Goal: Task Accomplishment & Management: Complete application form

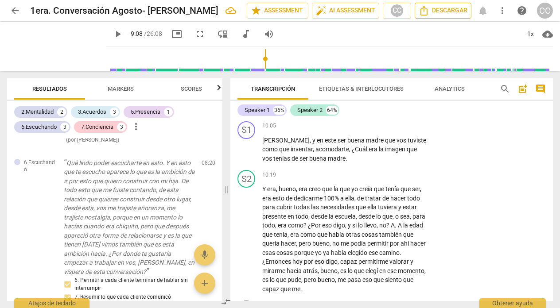
scroll to position [1601, 0]
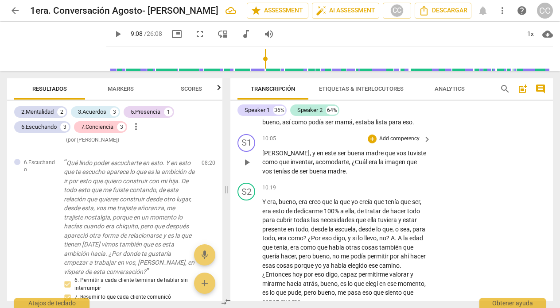
click at [398, 143] on p "Add competency" at bounding box center [399, 139] width 42 height 8
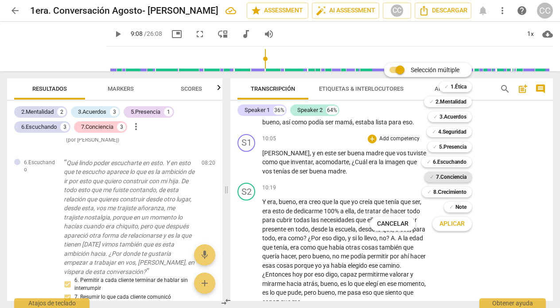
click at [458, 177] on b "7.Conciencia" at bounding box center [451, 177] width 31 height 11
click at [451, 220] on span "Aplicar" at bounding box center [451, 224] width 25 height 9
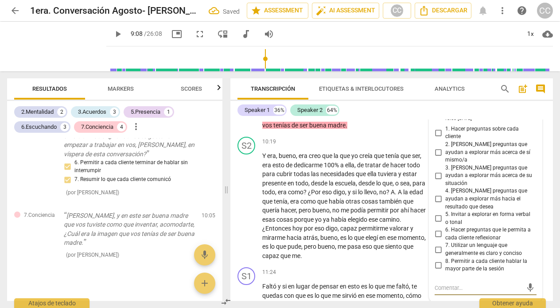
scroll to position [1647, 0]
click at [438, 139] on input "1. Hacer preguntas sobre cada cliente" at bounding box center [438, 133] width 14 height 11
checkbox input "true"
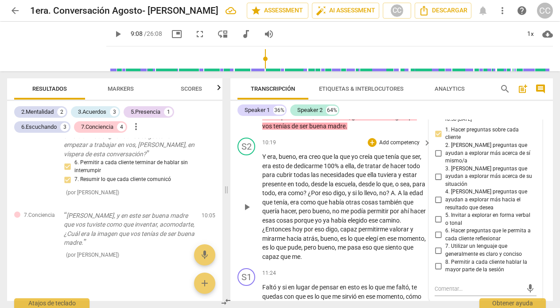
click at [318, 145] on div "S2 play_arrow pause 10:19 + Add competency keyboard_arrow_right Y era , bueno ,…" at bounding box center [391, 199] width 322 height 131
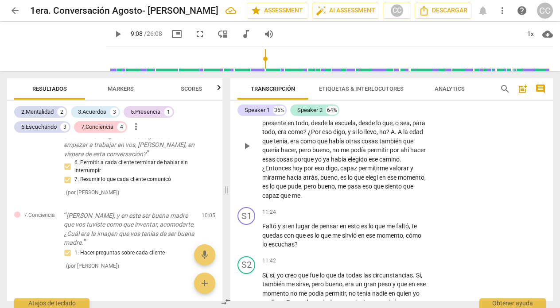
scroll to position [1709, 0]
click at [399, 216] on p "Add competency" at bounding box center [399, 212] width 42 height 8
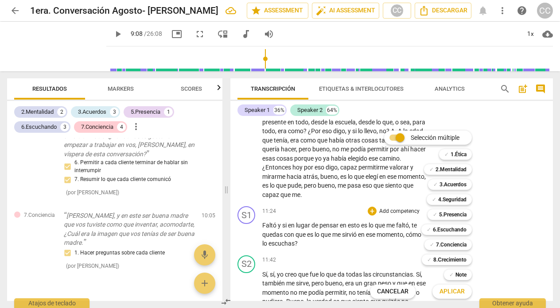
click at [526, 129] on div at bounding box center [280, 154] width 560 height 308
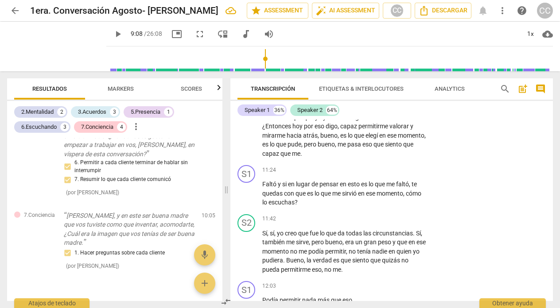
scroll to position [1750, 0]
click at [399, 174] on p "Add competency" at bounding box center [399, 170] width 42 height 8
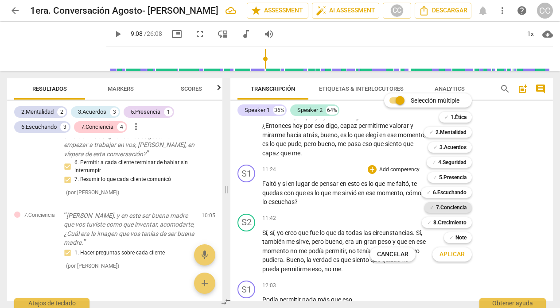
click at [459, 205] on b "7.Conciencia" at bounding box center [451, 207] width 31 height 11
click at [454, 252] on span "Aplicar" at bounding box center [451, 254] width 25 height 9
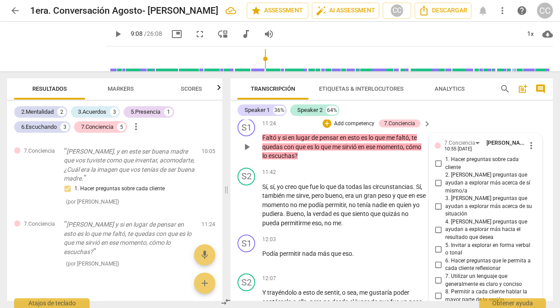
scroll to position [1795, 0]
click at [437, 187] on input "2. [PERSON_NAME] preguntas que ayudan a explorar más acerca de sí mismo/a" at bounding box center [438, 184] width 14 height 11
checkbox input "true"
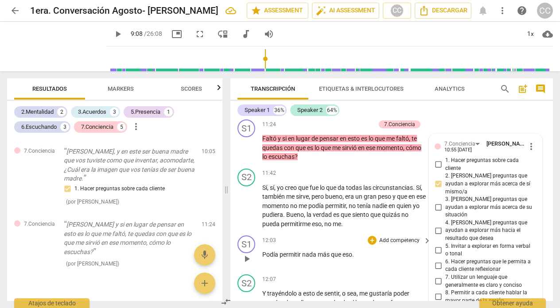
click at [367, 256] on div "12:03 + Add competency keyboard_arrow_right Podía permitir nada más que eso ." at bounding box center [347, 252] width 170 height 32
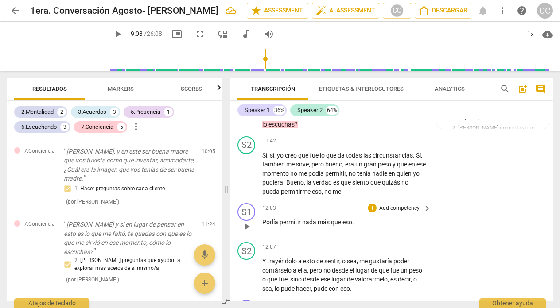
scroll to position [1829, 0]
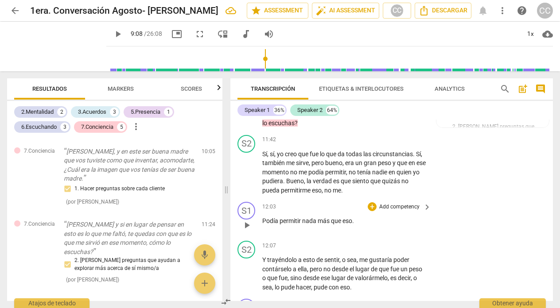
click at [403, 211] on p "Add competency" at bounding box center [399, 207] width 42 height 8
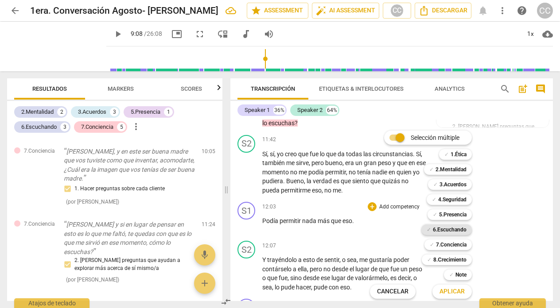
click at [450, 226] on b "6.Escuchando" at bounding box center [450, 230] width 34 height 11
click at [449, 291] on span "Aplicar" at bounding box center [451, 291] width 25 height 9
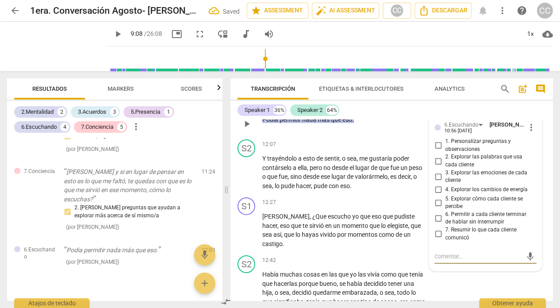
scroll to position [1953, 0]
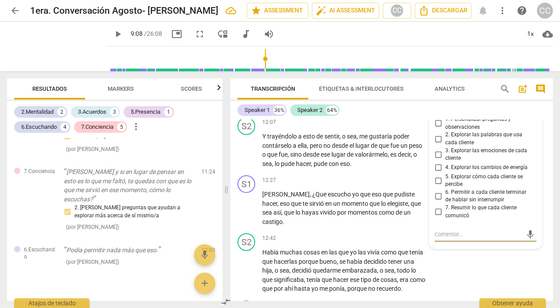
click at [437, 143] on input "2. Explorar las palabras que usa cada cliente" at bounding box center [438, 139] width 14 height 11
checkbox input "true"
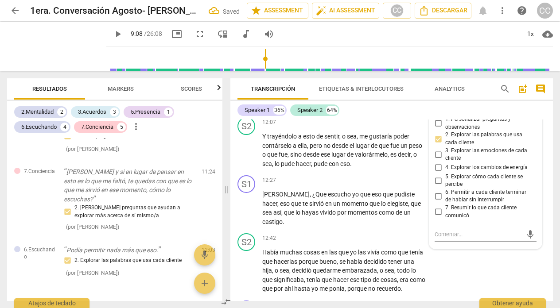
click at [436, 202] on input "6. Permitir a cada cliente terminar de hablar sin interrumpir" at bounding box center [438, 196] width 14 height 11
checkbox input "true"
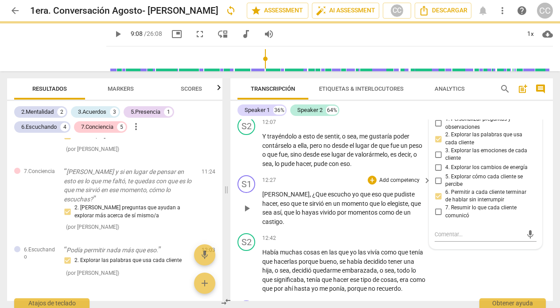
click at [323, 185] on div "12:27 + Add competency keyboard_arrow_right" at bounding box center [347, 180] width 170 height 10
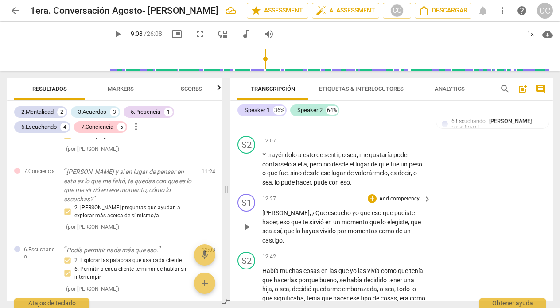
scroll to position [1934, 0]
click at [245, 230] on span "play_arrow" at bounding box center [246, 226] width 11 height 11
click at [245, 230] on span "pause" at bounding box center [246, 226] width 11 height 11
click at [248, 229] on span "play_arrow" at bounding box center [246, 226] width 11 height 11
click at [248, 229] on span "pause" at bounding box center [246, 226] width 11 height 11
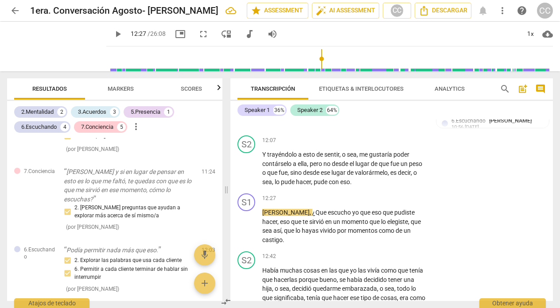
click at [116, 34] on span "play_arrow" at bounding box center [117, 34] width 11 height 11
click at [116, 34] on span "pause" at bounding box center [117, 34] width 11 height 11
type input "748"
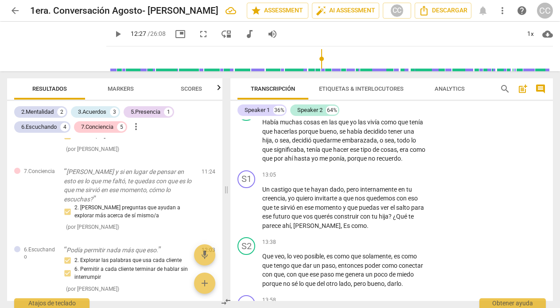
scroll to position [2082, 0]
click at [393, 173] on p "Add competency" at bounding box center [399, 176] width 42 height 8
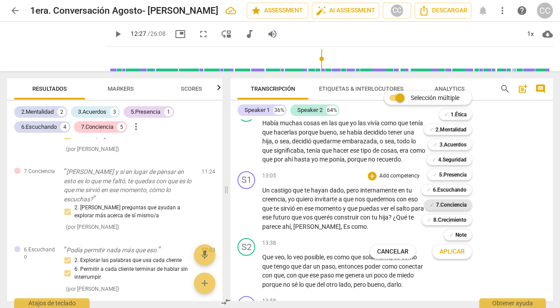
click at [458, 204] on b "7.Conciencia" at bounding box center [451, 205] width 31 height 11
click at [449, 248] on span "Aplicar" at bounding box center [451, 252] width 25 height 9
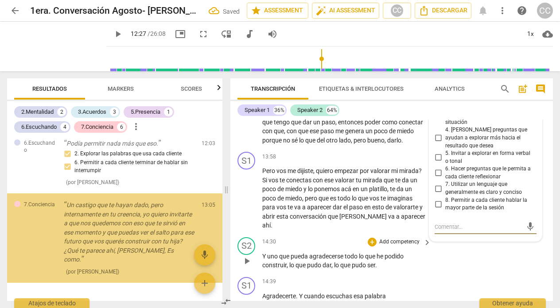
scroll to position [1350, 0]
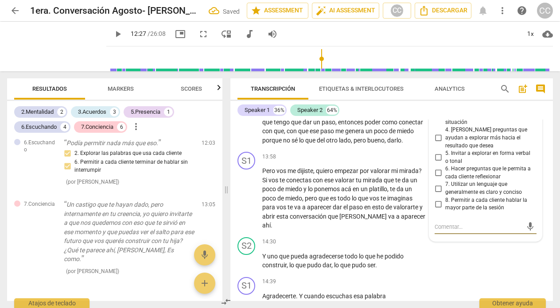
type textarea "C"
type textarea "Co"
type textarea "Com"
type textarea "Comp"
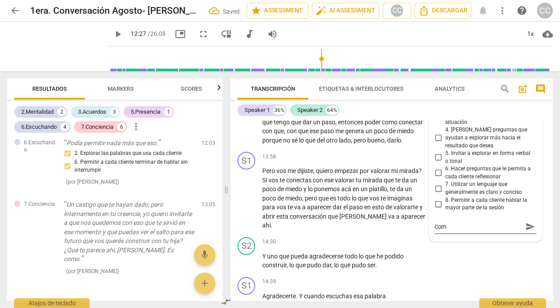
type textarea "Comp"
type textarea "Compa"
type textarea "Compar"
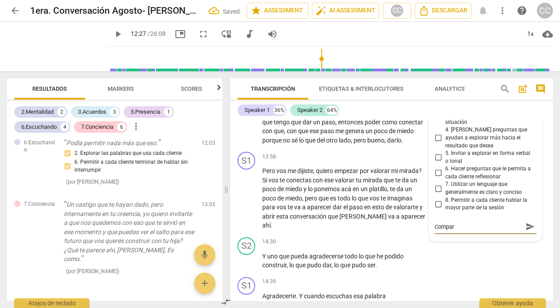
type textarea "Compart"
type textarea "Comparti"
type textarea "Compartir"
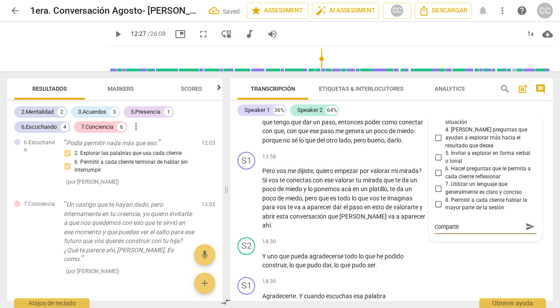
type textarea "Compartir"
type textarea "Compartir s"
type textarea "Compartir si"
type textarea "Compartir sin"
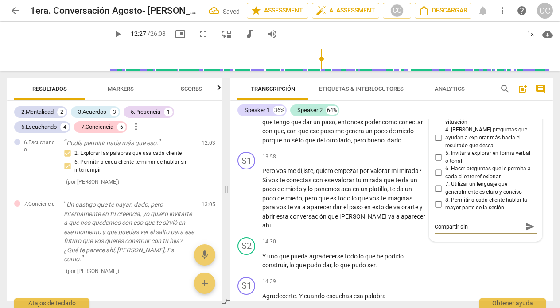
type textarea "Compartir sin"
type textarea "Compartir sin a"
type textarea "Compartir sin ap"
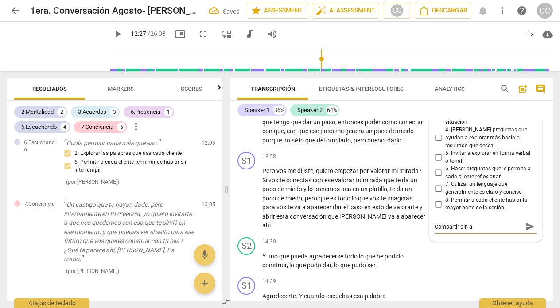
type textarea "Compartir sin ap"
type textarea "Compartir sin ape"
type textarea "Compartir sin apeg"
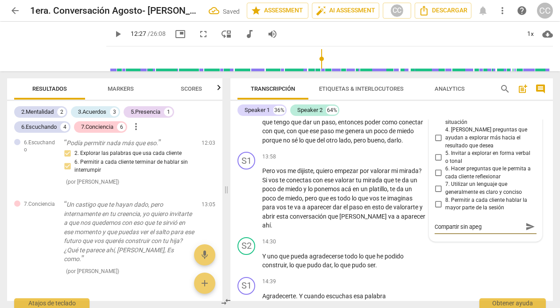
type textarea "Compartir sin apego"
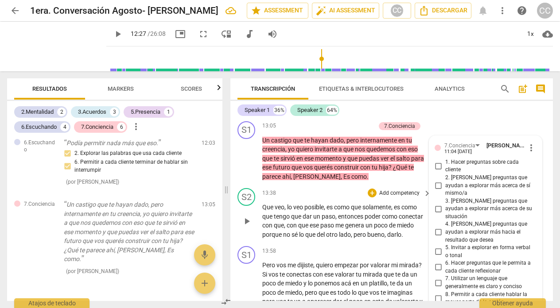
scroll to position [2133, 0]
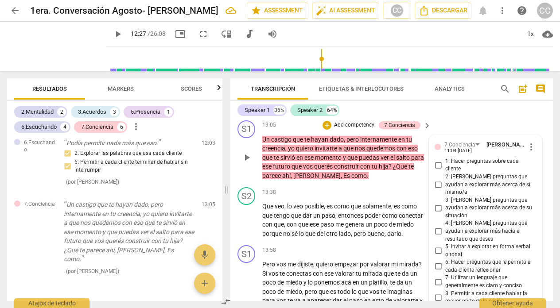
type textarea "Compartir sin apego"
click at [247, 158] on span "play_arrow" at bounding box center [246, 157] width 11 height 11
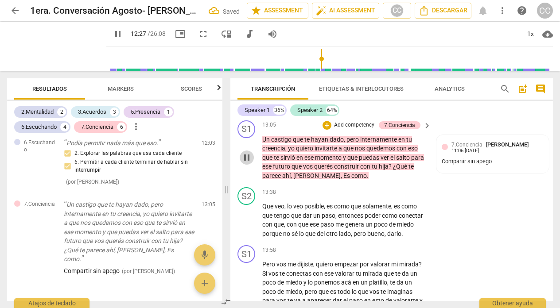
click at [247, 158] on span "pause" at bounding box center [246, 157] width 11 height 11
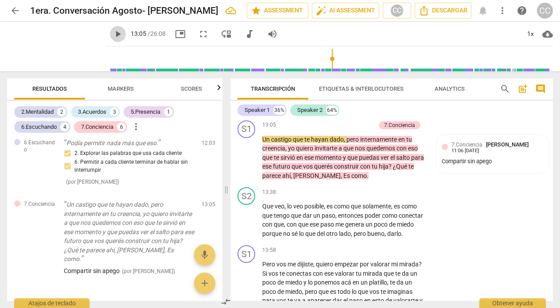
click at [116, 33] on span "play_arrow" at bounding box center [117, 34] width 11 height 11
click at [116, 33] on span "pause" at bounding box center [117, 34] width 11 height 11
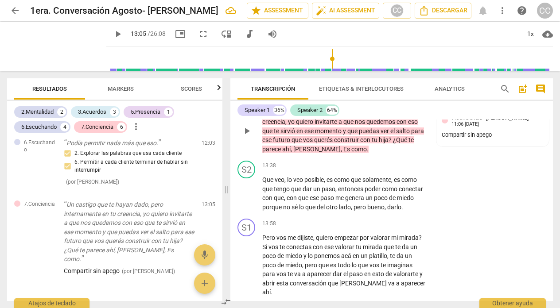
scroll to position [2163, 0]
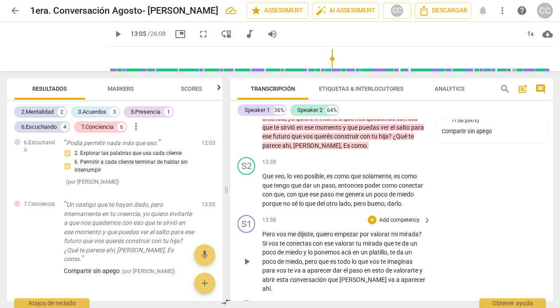
click at [248, 256] on span "play_arrow" at bounding box center [246, 261] width 11 height 11
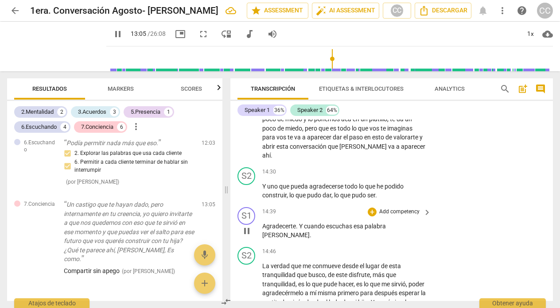
scroll to position [2297, 0]
click at [398, 208] on p "Add competency" at bounding box center [399, 212] width 42 height 8
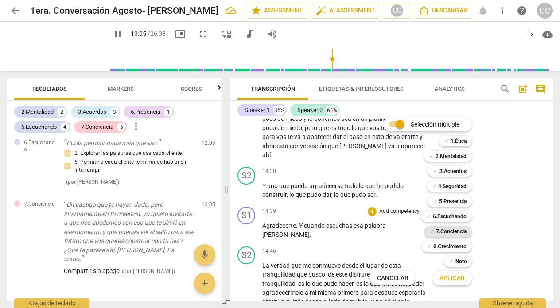
click at [449, 229] on b "7.Conciencia" at bounding box center [451, 231] width 31 height 11
click at [452, 276] on span "Aplicar" at bounding box center [451, 278] width 25 height 9
type input "838"
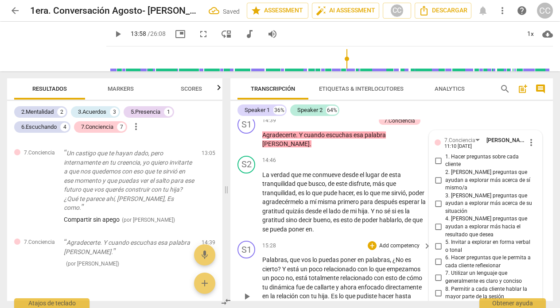
scroll to position [2372, 0]
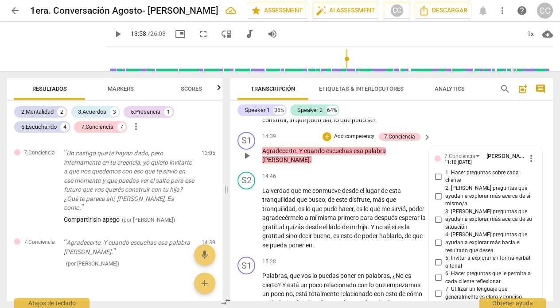
click at [435, 214] on input "3. [PERSON_NAME] preguntas que ayudan a explorar más acerca de su situación" at bounding box center [438, 219] width 14 height 11
checkbox input "true"
click at [304, 259] on div "15:28 + Add competency keyboard_arrow_right Palabras , que vos lo puedas poner …" at bounding box center [347, 305] width 170 height 97
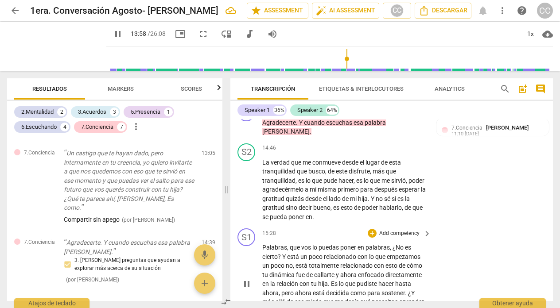
scroll to position [2416, 0]
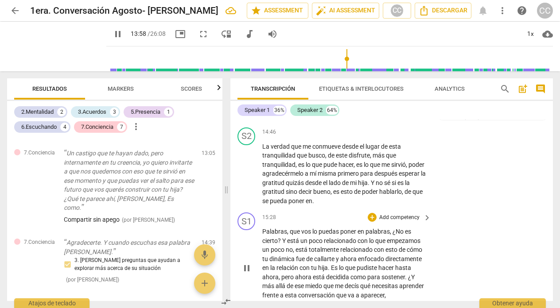
click at [246, 263] on span "pause" at bounding box center [246, 268] width 11 height 11
click at [119, 32] on span "play_arrow" at bounding box center [117, 34] width 11 height 11
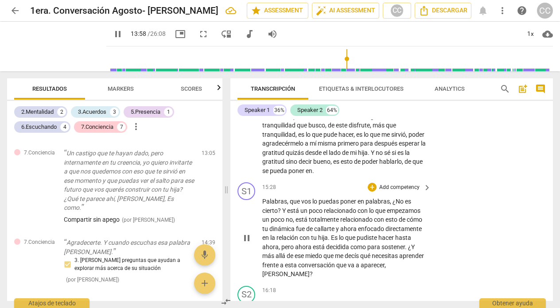
click at [398, 184] on p "Add competency" at bounding box center [399, 188] width 42 height 8
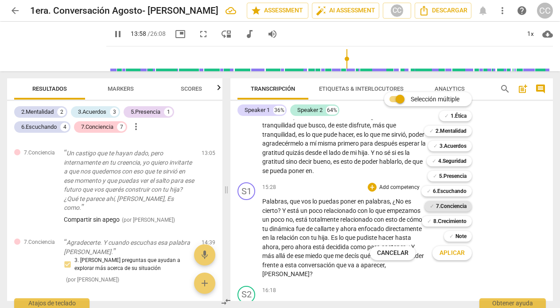
click at [444, 205] on b "7.Conciencia" at bounding box center [451, 206] width 31 height 11
click at [448, 254] on span "Aplicar" at bounding box center [451, 253] width 25 height 9
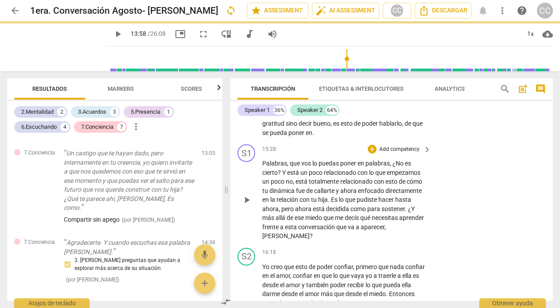
scroll to position [2457, 0]
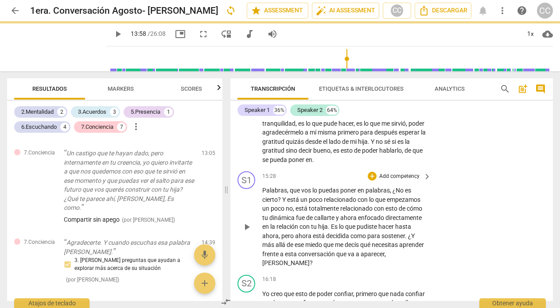
click at [472, 168] on div "S1 play_arrow pause 15:28 + Add competency keyboard_arrow_right Palabras , que …" at bounding box center [391, 220] width 322 height 104
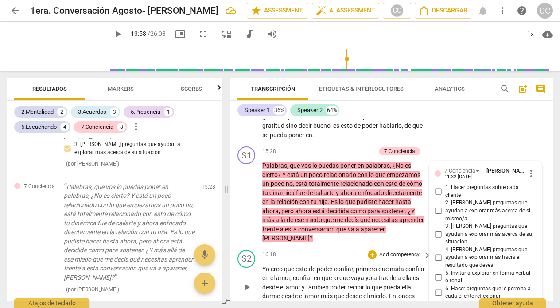
scroll to position [2481, 0]
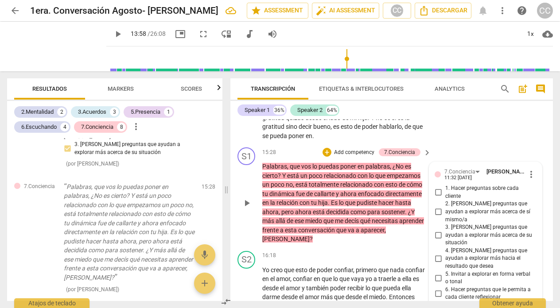
click at [245, 198] on span "play_arrow" at bounding box center [246, 203] width 11 height 11
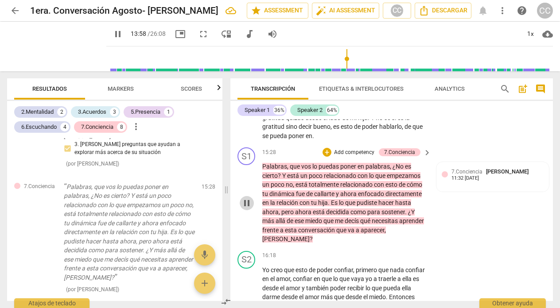
click at [246, 198] on span "pause" at bounding box center [246, 203] width 11 height 11
click at [117, 36] on span "play_arrow" at bounding box center [117, 34] width 11 height 11
click at [116, 36] on span "pause" at bounding box center [117, 34] width 11 height 11
type input "929"
click at [467, 169] on span "7.Conciencia" at bounding box center [466, 172] width 31 height 6
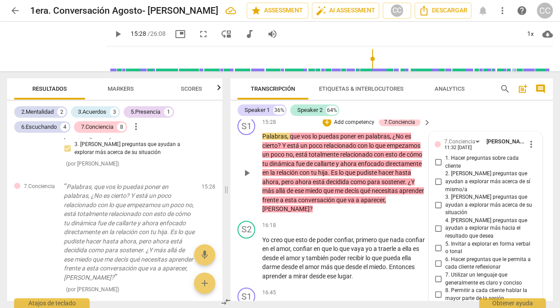
scroll to position [2508, 0]
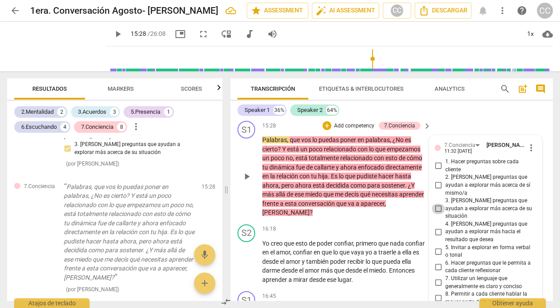
click at [436, 204] on input "3. [PERSON_NAME] preguntas que ayudan a explorar más acerca de su situación" at bounding box center [438, 209] width 14 height 11
checkbox input "true"
click at [435, 227] on input "4. [PERSON_NAME] preguntas que ayudan a explorar más hacia el resultado que des…" at bounding box center [438, 232] width 14 height 11
checkbox input "true"
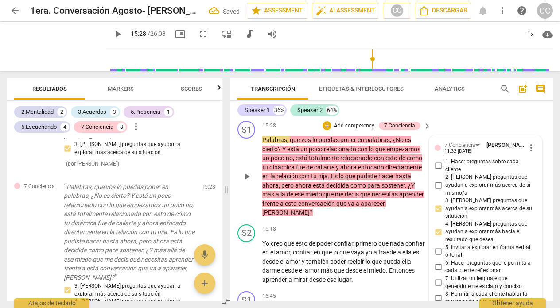
click at [436, 246] on input "5. Invitar a explorar en forma verbal o tonal" at bounding box center [438, 251] width 14 height 11
checkbox input "true"
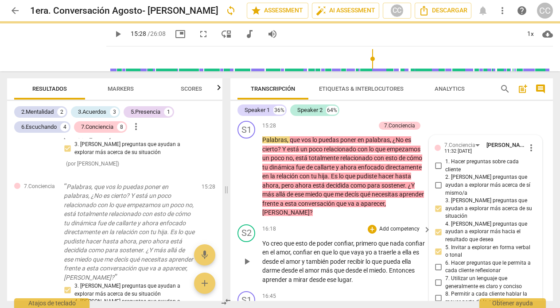
click at [345, 221] on div "S2 play_arrow pause 16:18 + Add competency keyboard_arrow_right Yo creo que est…" at bounding box center [391, 254] width 322 height 67
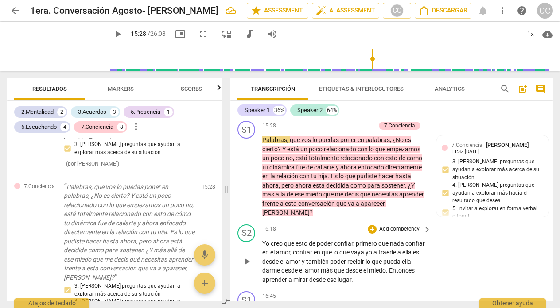
click at [345, 221] on div "S2 play_arrow pause 16:18 + Add competency keyboard_arrow_right Yo creo que est…" at bounding box center [391, 254] width 322 height 67
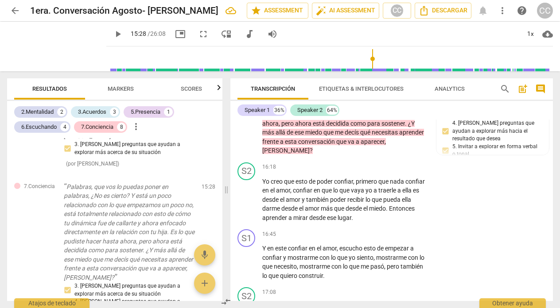
scroll to position [2573, 0]
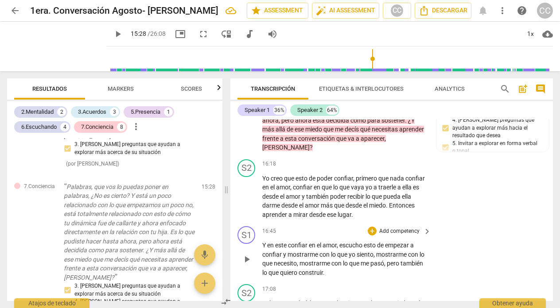
click at [386, 228] on p "Add competency" at bounding box center [399, 232] width 42 height 8
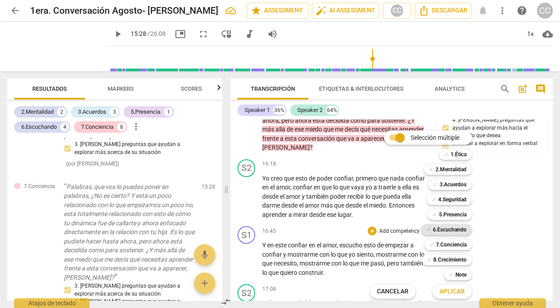
click at [453, 229] on b "6.Escuchando" at bounding box center [450, 230] width 34 height 11
click at [450, 289] on span "Aplicar" at bounding box center [451, 291] width 25 height 9
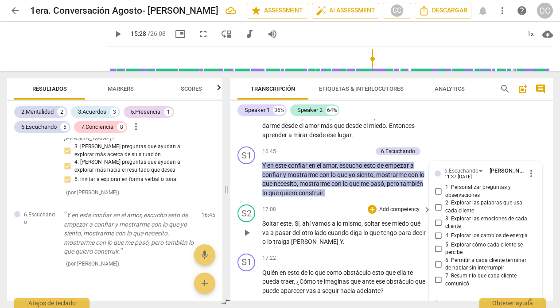
scroll to position [2655, 0]
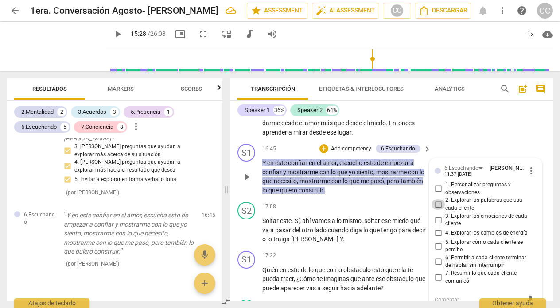
click at [438, 199] on input "2. Explorar las palabras que usa cada cliente" at bounding box center [438, 204] width 14 height 11
checkbox input "true"
click at [353, 145] on p "Add competency" at bounding box center [351, 149] width 42 height 8
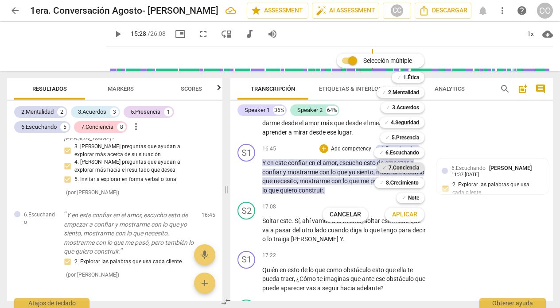
click at [399, 166] on b "7.Conciencia" at bounding box center [403, 168] width 31 height 11
click at [399, 214] on span "Aplicar" at bounding box center [404, 214] width 25 height 9
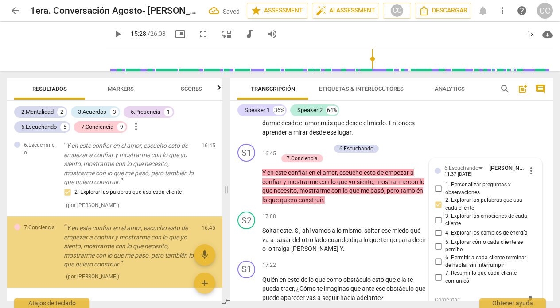
scroll to position [1740, 0]
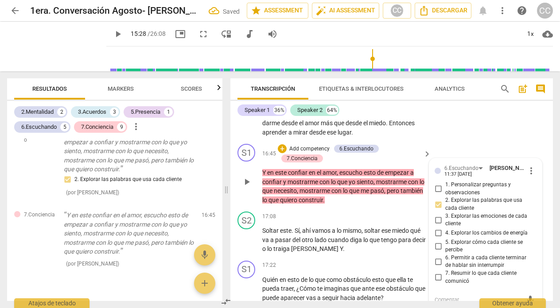
type textarea "C"
type textarea "Co"
type textarea "Com"
type textarea "Comp"
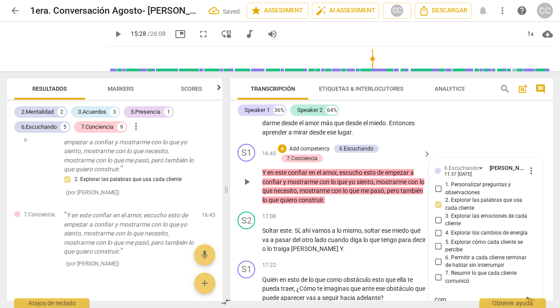
type textarea "Comp"
type textarea "Compa"
type textarea "Compar"
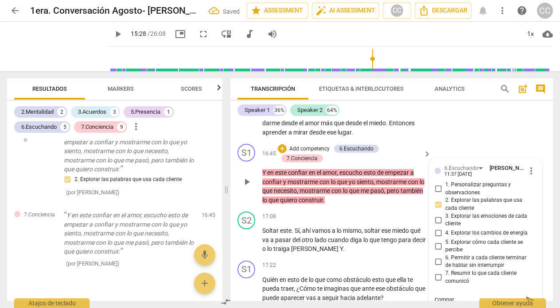
type textarea "Compart"
type textarea "Comparti"
type textarea "Compartir"
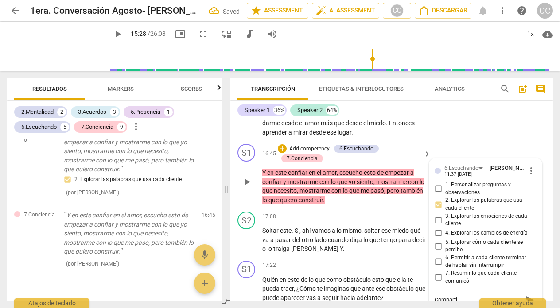
type textarea "Compartir"
type textarea "Compartir s"
type textarea "Compartir si"
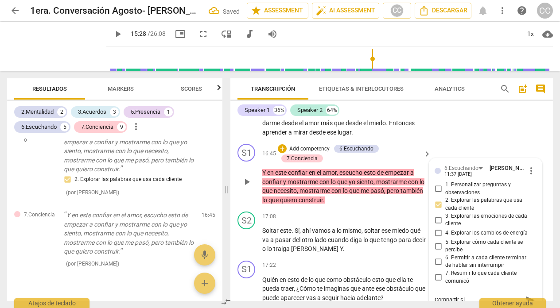
type textarea "Compartir sin"
type textarea "Compartir sin a"
type textarea "Compartir sin ap"
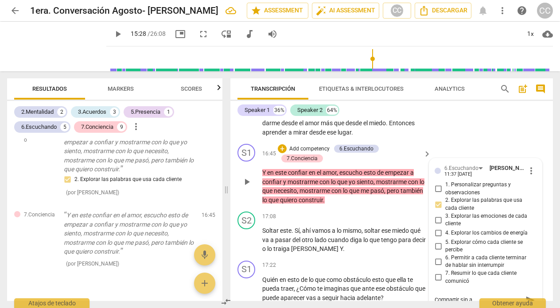
type textarea "Compartir sin ap"
type textarea "Compartir sin ape"
type textarea "Compartir sin apeg"
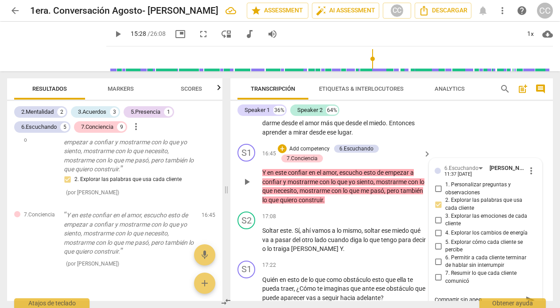
type textarea "Compartir sin apego"
type textarea "Compartir sin apeg"
type textarea "Compartir sin ape"
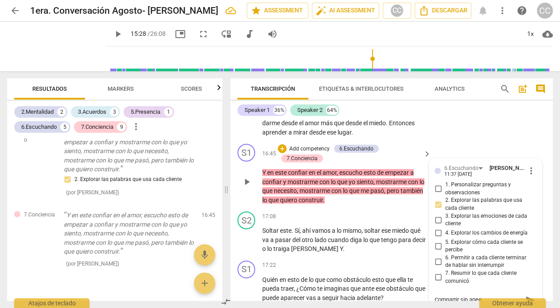
type textarea "Compartir sin ape"
type textarea "Compartir sin ap"
type textarea "Compartir sin a"
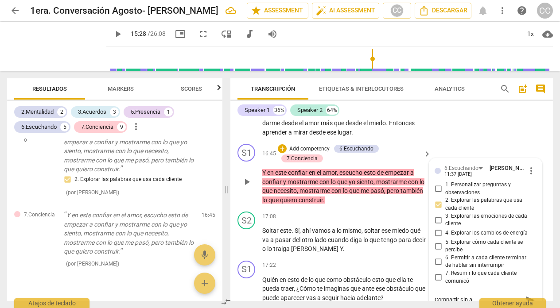
type textarea "Compartir sin"
type textarea "Compartir si"
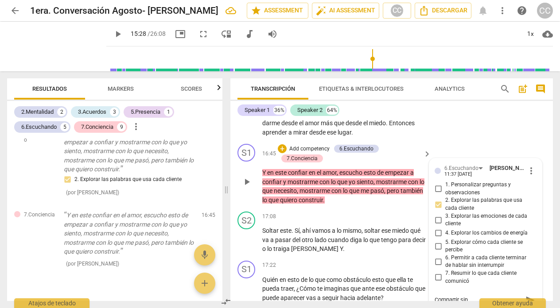
type textarea "Compartir si"
type textarea "Compartir s"
type textarea "Compartir"
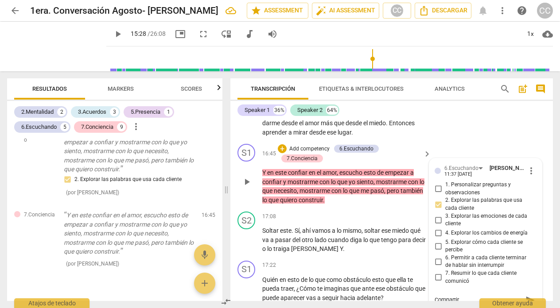
type textarea "Compartir"
type textarea "Comparti"
type textarea "Compart"
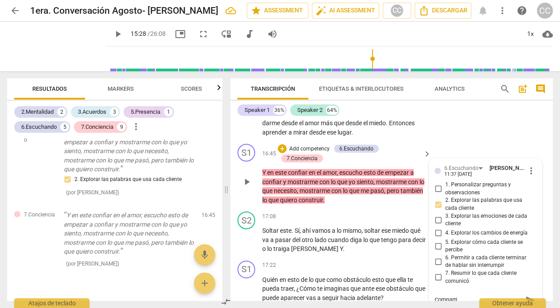
type textarea "Compart"
type textarea "Compar"
type textarea "Compa"
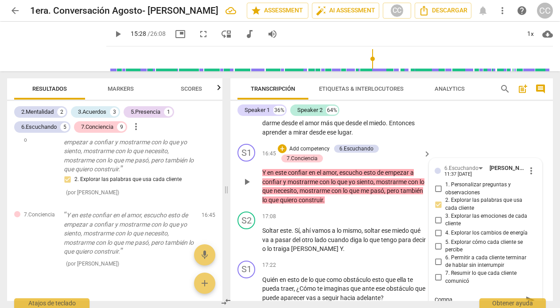
type textarea "Comp"
type textarea "Com"
type textarea "Co"
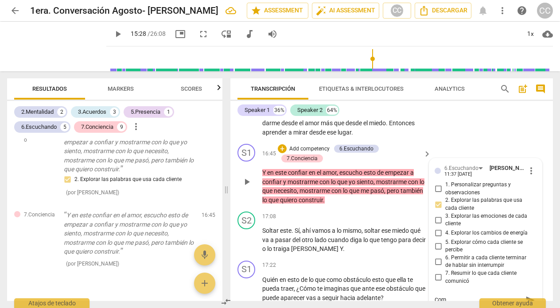
type textarea "Co"
type textarea "C"
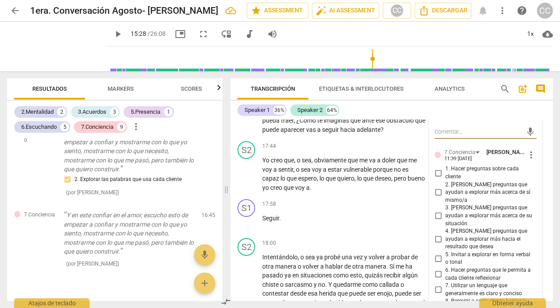
scroll to position [2866, 0]
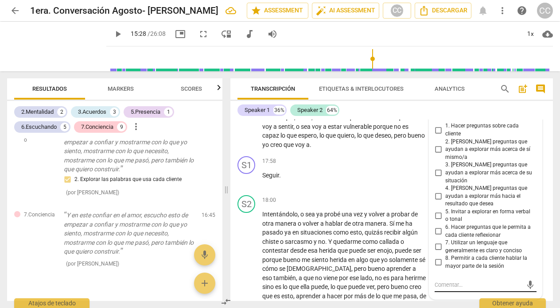
click at [439, 281] on textarea at bounding box center [478, 285] width 88 height 8
type textarea "C"
type textarea "Co"
type textarea "Com"
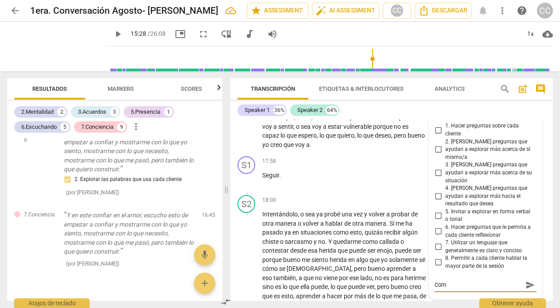
type textarea "Comp"
type textarea "Compa"
type textarea "Compar"
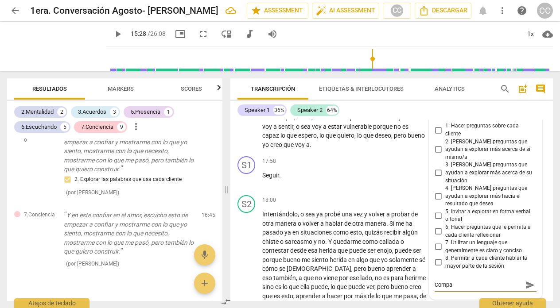
type textarea "Compar"
type textarea "Compart"
type textarea "Comparti"
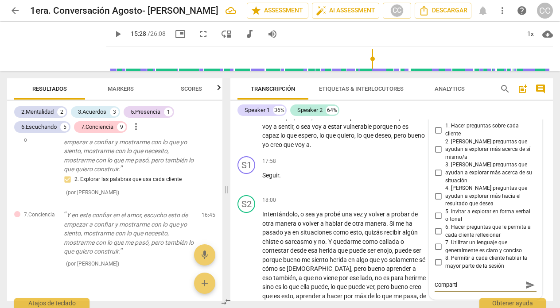
type textarea "Compartir"
type textarea "Compartir s"
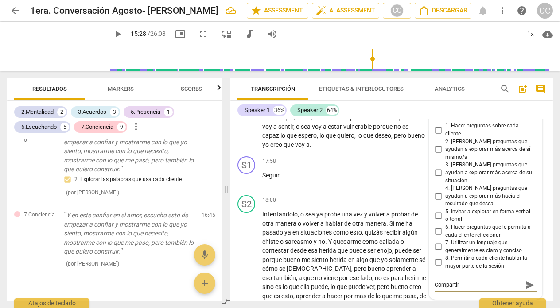
type textarea "Compartir s"
type textarea "Compartir si"
type textarea "Compartir sin"
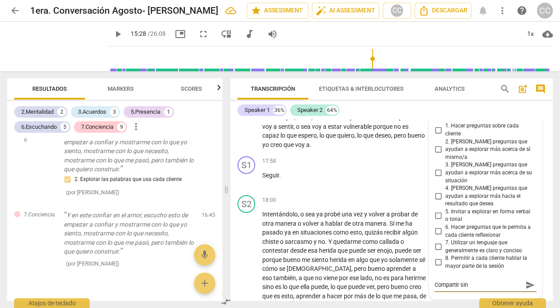
type textarea "Compartir sin"
type textarea "Compartir sin a"
type textarea "Compartir sin ap"
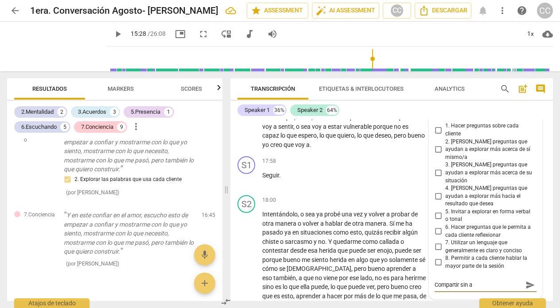
type textarea "Compartir sin ap"
type textarea "Compartir sin ape"
type textarea "Compartir sin apeg"
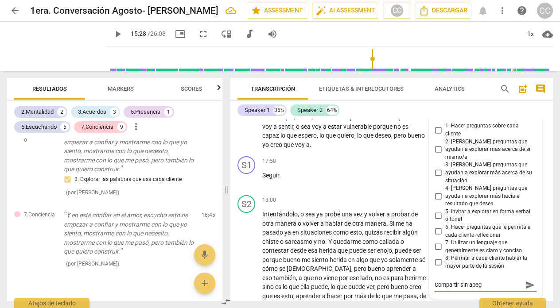
type textarea "Compartir sin apego"
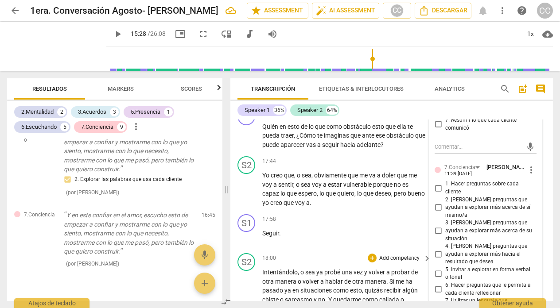
scroll to position [2838, 0]
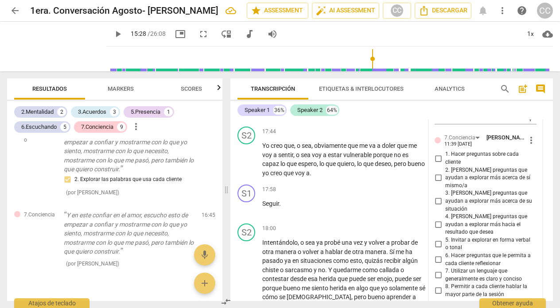
type textarea "Compartir sin apego"
click at [438, 270] on input "7. Utilizar un lenguaje que generalmente es claro y conciso" at bounding box center [438, 275] width 14 height 11
checkbox input "true"
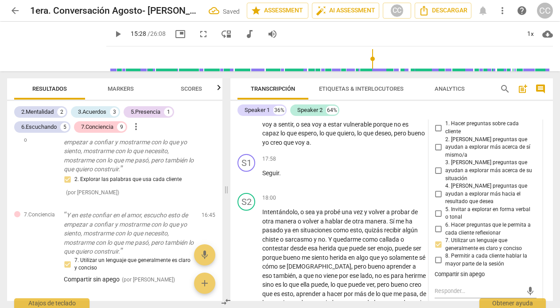
click at [438, 271] on div "Compartir sin apego" at bounding box center [485, 275] width 102 height 8
click at [471, 287] on textarea at bounding box center [478, 291] width 88 height 8
click at [487, 271] on div "Compartir sin apego" at bounding box center [485, 275] width 102 height 8
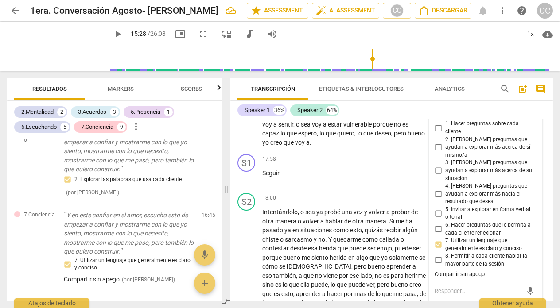
click at [472, 275] on div "6.Escuchando [PERSON_NAME] 11:37 [DATE] more_vert 1. Personalizar preguntas y o…" at bounding box center [485, 125] width 112 height 360
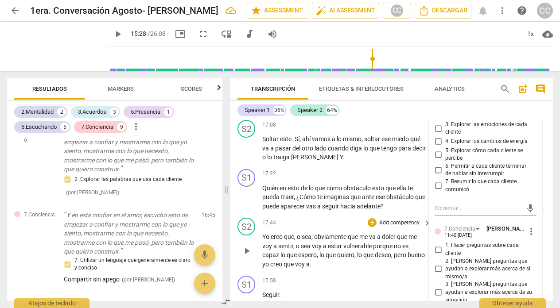
scroll to position [2746, 0]
click at [323, 260] on div "S2 play_arrow pause 17:44 + Add competency keyboard_arrow_right Yo creo que , o…" at bounding box center [391, 244] width 322 height 58
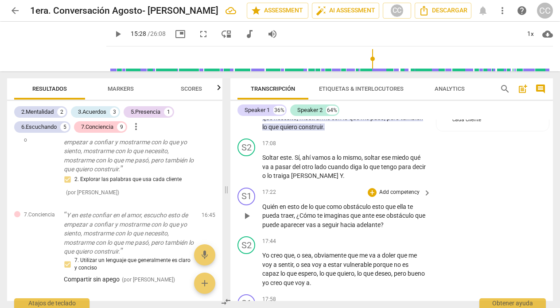
scroll to position [2723, 0]
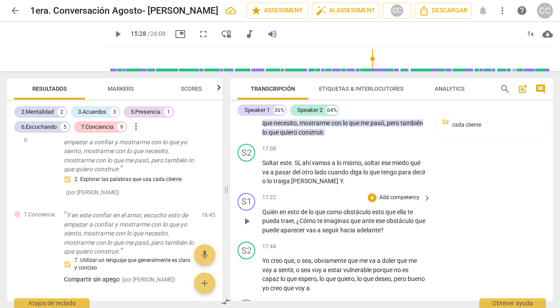
click at [400, 194] on p "Add competency" at bounding box center [399, 198] width 42 height 8
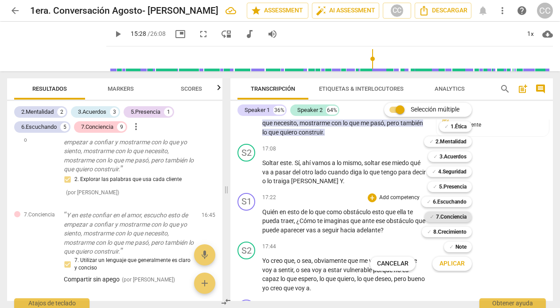
click at [450, 217] on b "7.Conciencia" at bounding box center [451, 217] width 31 height 11
click at [450, 263] on span "Aplicar" at bounding box center [451, 264] width 25 height 9
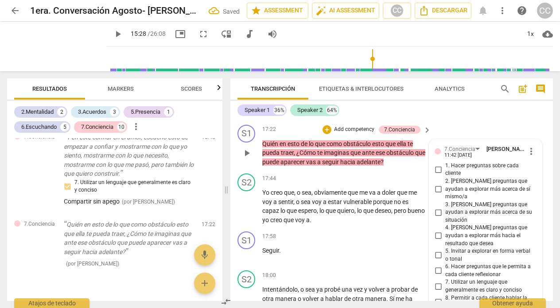
scroll to position [2789, 0]
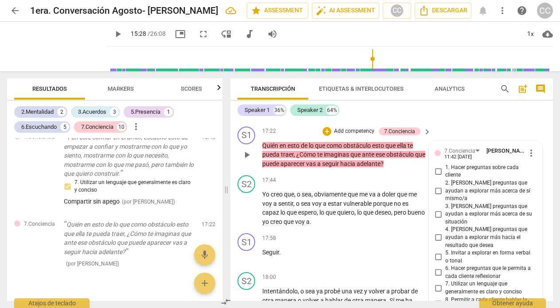
click at [436, 209] on input "3. [PERSON_NAME] preguntas que ayudan a explorar más acerca de su situación" at bounding box center [438, 214] width 14 height 11
checkbox input "true"
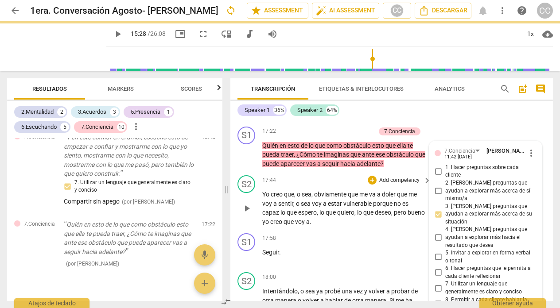
scroll to position [2788, 0]
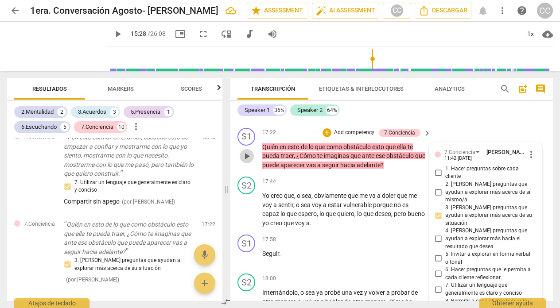
click at [244, 151] on span "play_arrow" at bounding box center [246, 156] width 11 height 11
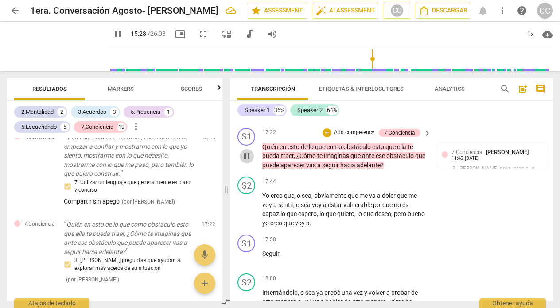
click at [251, 151] on span "pause" at bounding box center [246, 156] width 11 height 11
type input "1042"
click at [479, 156] on div "11:42 [DATE]" at bounding box center [464, 159] width 27 height 6
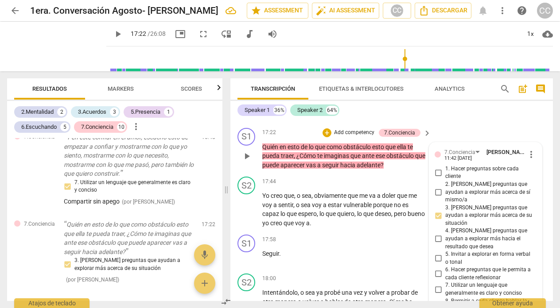
scroll to position [2791, 0]
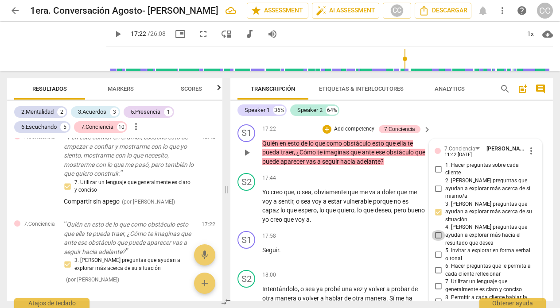
click at [437, 230] on input "4. [PERSON_NAME] preguntas que ayudan a explorar más hacia el resultado que des…" at bounding box center [438, 235] width 14 height 11
checkbox input "true"
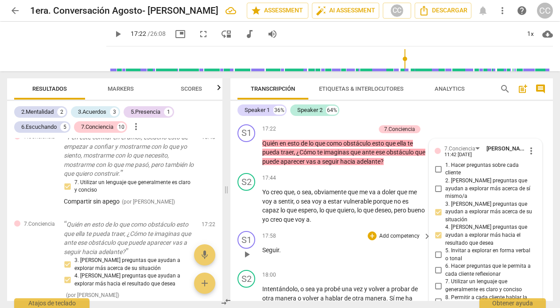
click at [318, 244] on div "17:58 + Add competency keyboard_arrow_right Seguir ." at bounding box center [347, 247] width 170 height 32
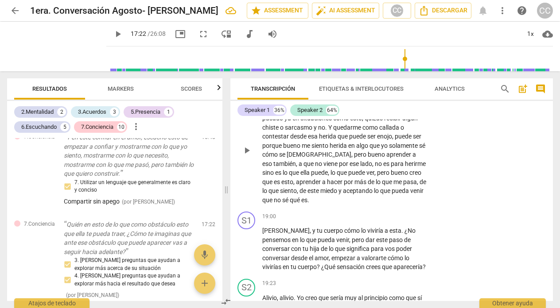
scroll to position [2986, 0]
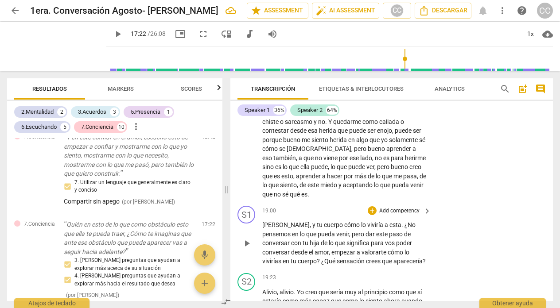
click at [398, 207] on p "Add competency" at bounding box center [399, 211] width 42 height 8
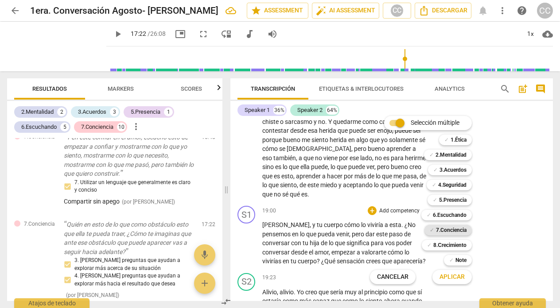
click at [458, 225] on b "7.Conciencia" at bounding box center [451, 230] width 31 height 11
click at [454, 276] on span "Aplicar" at bounding box center [451, 277] width 25 height 9
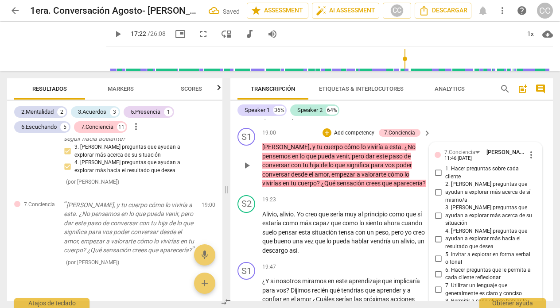
scroll to position [3082, 0]
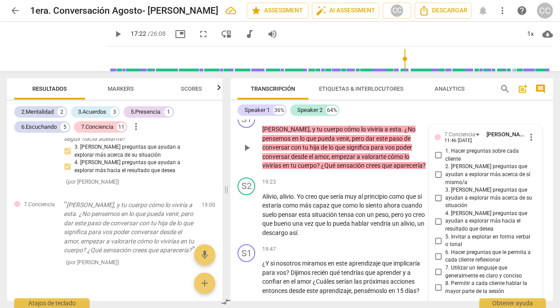
click at [437, 170] on input "2. [PERSON_NAME] preguntas que ayudan a explorar más acerca de sí mismo/a" at bounding box center [438, 175] width 14 height 11
checkbox input "true"
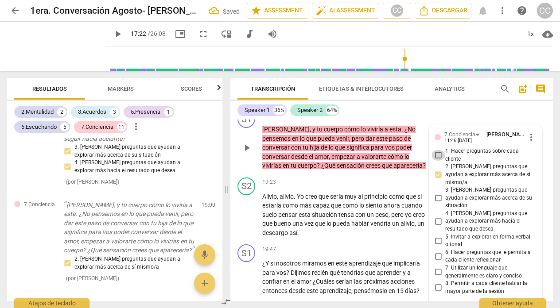
click at [436, 150] on input "1. Hacer preguntas sobre cada cliente" at bounding box center [438, 155] width 14 height 11
checkbox input "true"
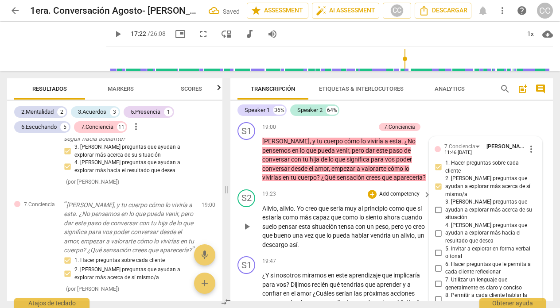
scroll to position [3071, 0]
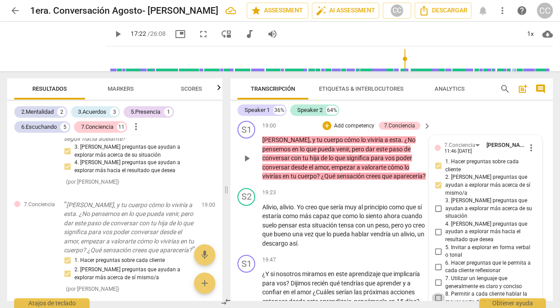
click at [436, 293] on input "8. Permitir a cada cliente hablar la mayor parte de la sesión" at bounding box center [438, 298] width 14 height 11
checkbox input "true"
click at [356, 255] on div "19:47 + Add competency keyboard_arrow_right" at bounding box center [347, 260] width 170 height 10
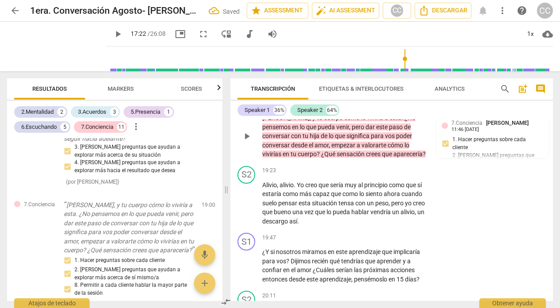
scroll to position [3098, 0]
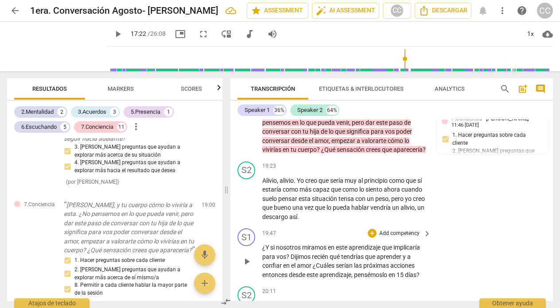
click at [403, 230] on p "Add competency" at bounding box center [399, 234] width 42 height 8
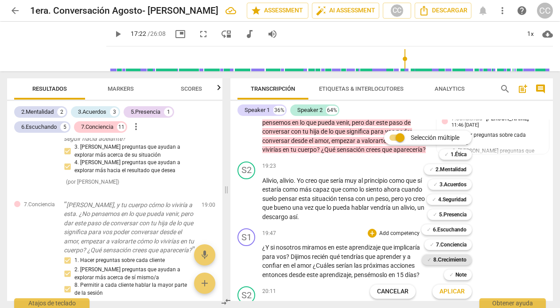
click at [452, 257] on b "8.Сrecimiento" at bounding box center [449, 260] width 33 height 11
click at [456, 290] on span "Aplicar" at bounding box center [451, 291] width 25 height 9
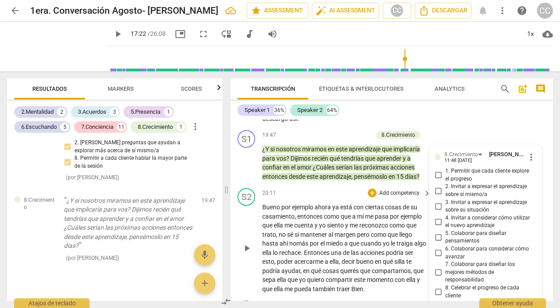
scroll to position [3195, 0]
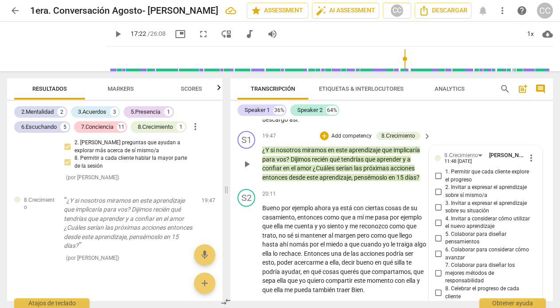
click at [435, 217] on input "4. Invitar a considerar cómo utilizar el nuevo aprendizaje" at bounding box center [438, 222] width 14 height 11
checkbox input "true"
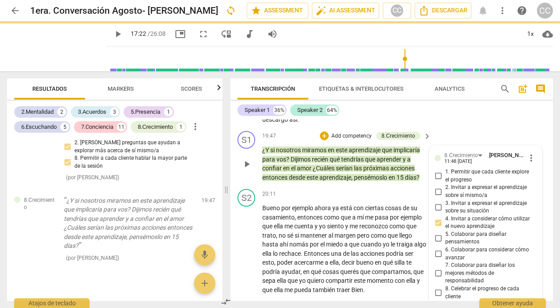
click at [437, 233] on input "5. Colaborar para diseñar pensamientos" at bounding box center [438, 238] width 14 height 11
checkbox input "true"
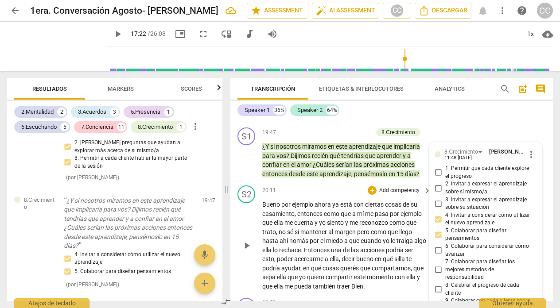
scroll to position [3232, 0]
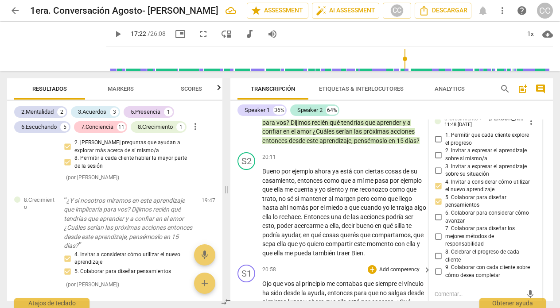
click at [296, 265] on div "20:58 + Add competency keyboard_arrow_right" at bounding box center [347, 270] width 170 height 10
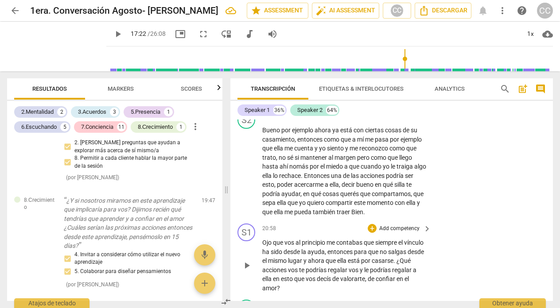
scroll to position [3294, 0]
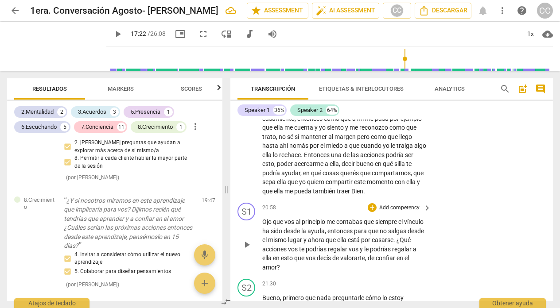
click at [403, 204] on p "Add competency" at bounding box center [399, 208] width 42 height 8
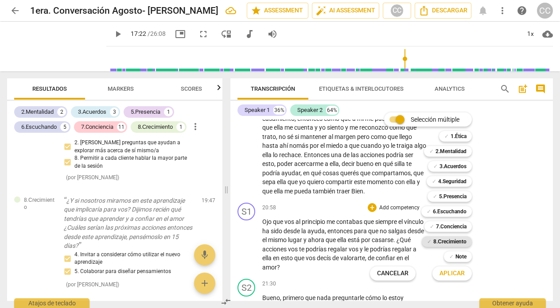
click at [450, 241] on b "8.Сrecimiento" at bounding box center [449, 241] width 33 height 11
click at [452, 271] on span "Aplicar" at bounding box center [451, 273] width 25 height 9
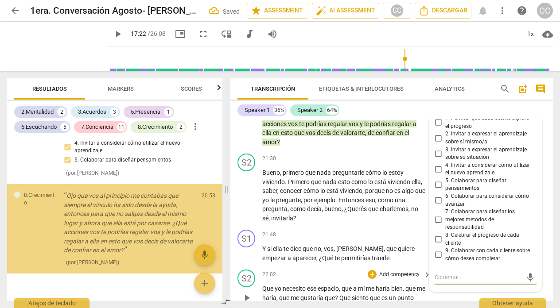
scroll to position [3408, 0]
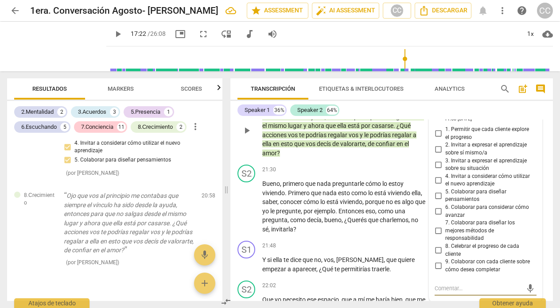
type input "1042"
click at [435, 175] on input "4. Invitar a considerar cómo utilizar el nuevo aprendizaje" at bounding box center [438, 180] width 14 height 11
checkbox input "true"
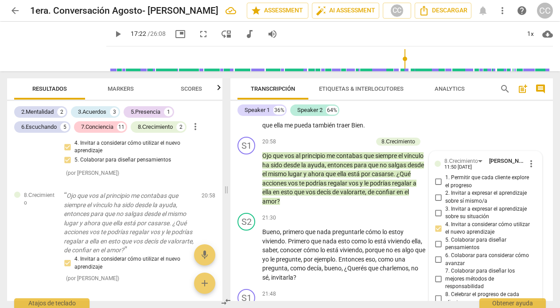
scroll to position [3360, 0]
click at [438, 238] on input "5. Colaborar para diseñar pensamientos" at bounding box center [438, 243] width 14 height 11
checkbox input "true"
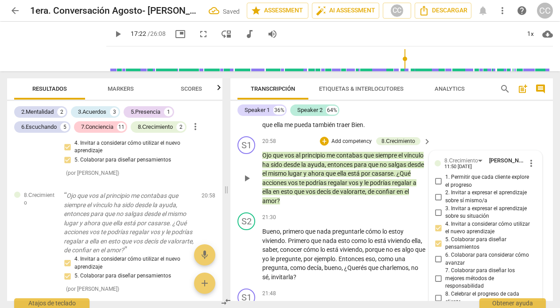
click at [438, 254] on input "6. Colaborar para considerar cómo avanzar" at bounding box center [438, 259] width 14 height 11
checkbox input "true"
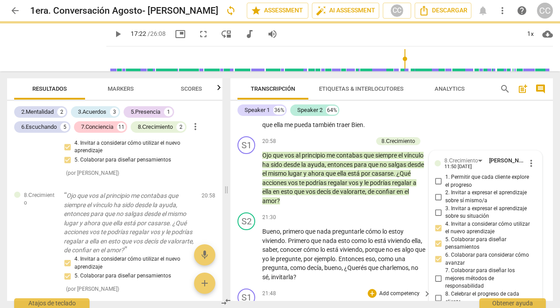
click at [354, 285] on div "S1 play_arrow pause 21:48 + Add competency keyboard_arrow_right Y si ella te di…" at bounding box center [391, 305] width 322 height 40
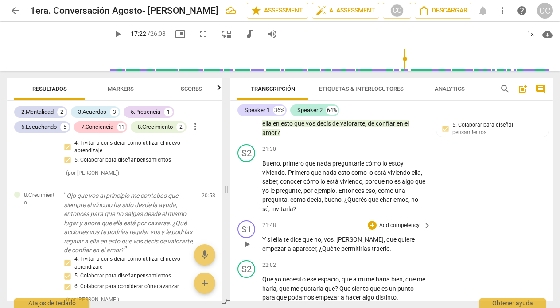
scroll to position [3430, 0]
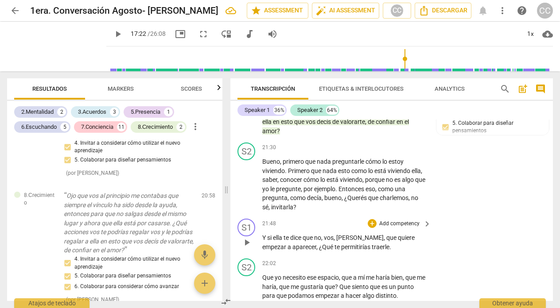
click at [392, 220] on p "Add competency" at bounding box center [399, 224] width 42 height 8
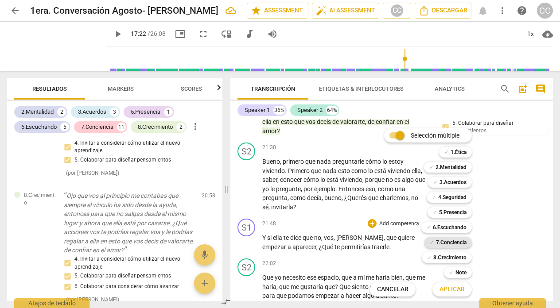
click at [452, 240] on b "7.Conciencia" at bounding box center [451, 242] width 31 height 11
click at [449, 287] on span "Aplicar" at bounding box center [451, 289] width 25 height 9
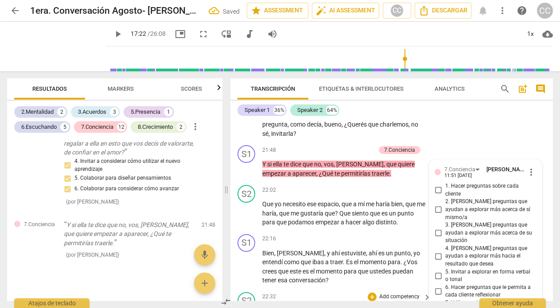
scroll to position [3501, 0]
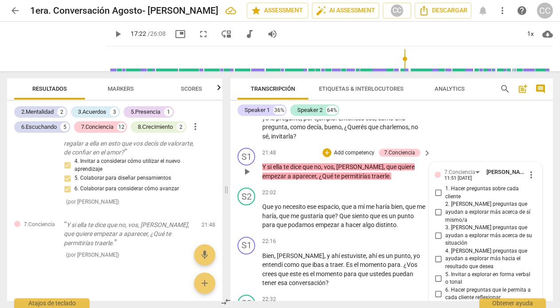
click at [437, 254] on input "4. [PERSON_NAME] preguntas que ayudan a explorar más hacia el resultado que des…" at bounding box center [438, 259] width 14 height 11
checkbox input "true"
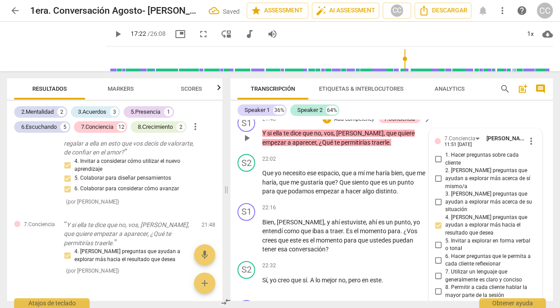
scroll to position [3535, 0]
click at [437, 255] on input "6. Hacer preguntas que le permita a cada cliente reflexionar" at bounding box center [438, 260] width 14 height 11
checkbox input "true"
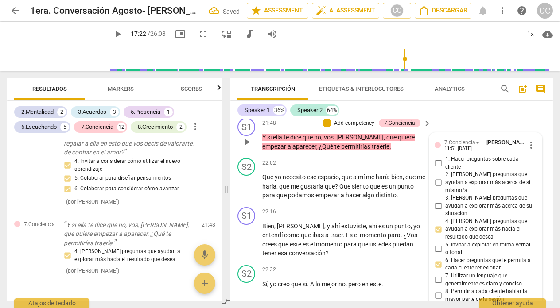
scroll to position [3526, 0]
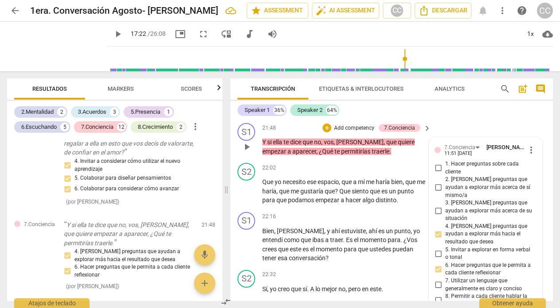
click at [437, 280] on input "7. Utilizar un lenguaje que generalmente es claro y conciso" at bounding box center [438, 285] width 14 height 11
checkbox input "true"
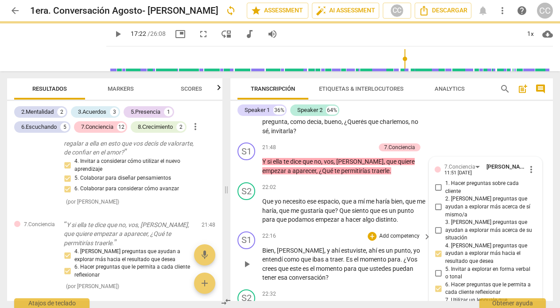
scroll to position [3513, 0]
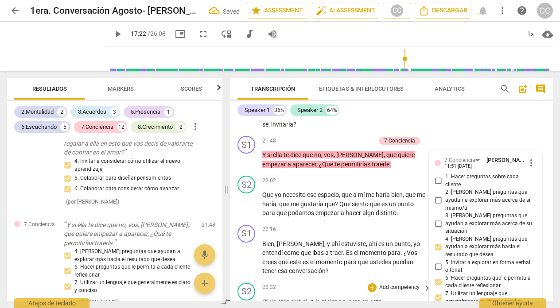
click at [336, 283] on div "22:32 + Add competency keyboard_arrow_right" at bounding box center [347, 288] width 170 height 10
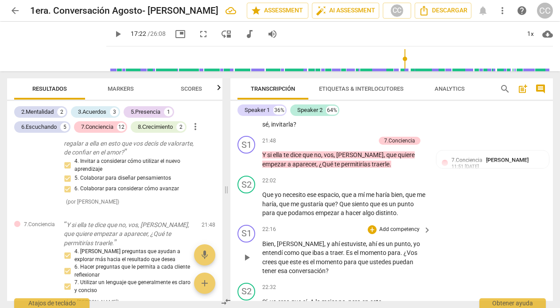
click at [390, 226] on p "Add competency" at bounding box center [399, 230] width 42 height 8
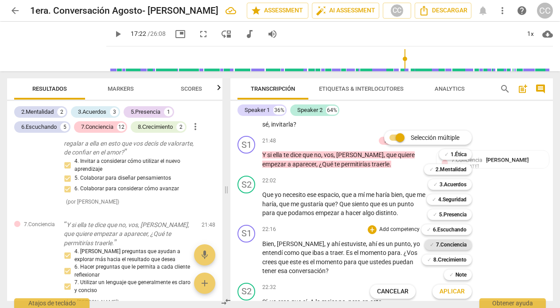
click at [442, 244] on b "7.Conciencia" at bounding box center [451, 245] width 31 height 11
click at [445, 292] on span "Aplicar" at bounding box center [451, 291] width 25 height 9
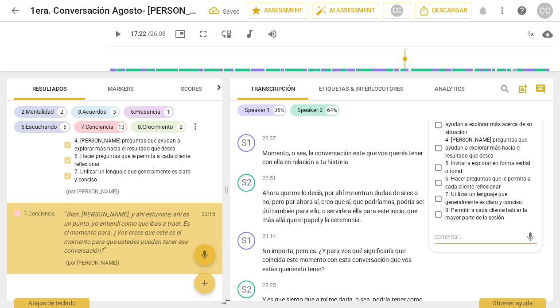
scroll to position [2386, 0]
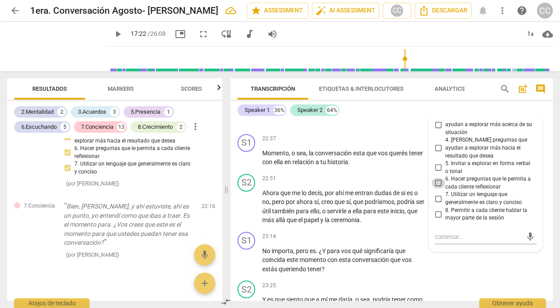
click at [438, 178] on input "6. Hacer preguntas que le permita a cada cliente reflexionar" at bounding box center [438, 183] width 14 height 11
checkbox input "true"
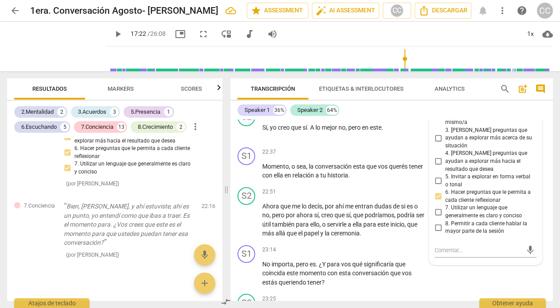
scroll to position [3685, 0]
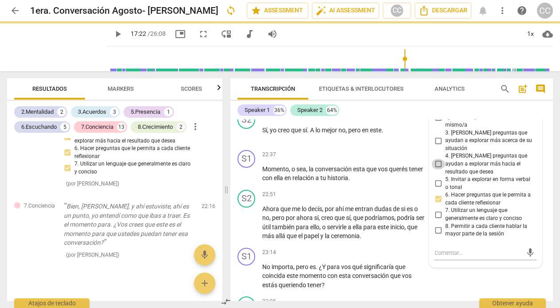
click at [436, 159] on input "4. [PERSON_NAME] preguntas que ayudan a explorar más hacia el resultado que des…" at bounding box center [438, 164] width 14 height 11
checkbox input "true"
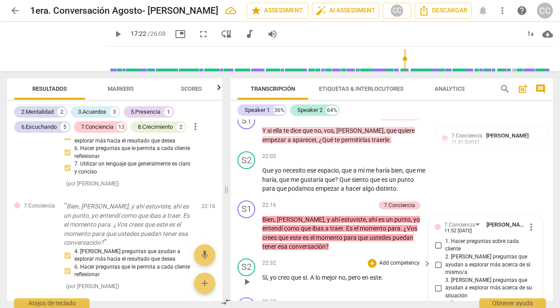
scroll to position [3567, 0]
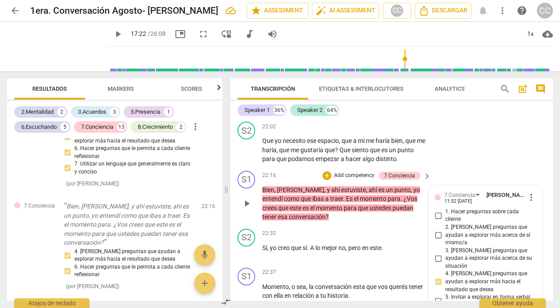
click at [437, 253] on input "3. [PERSON_NAME] preguntas que ayudan a explorar más acerca de su situación" at bounding box center [438, 258] width 14 height 11
checkbox input "true"
click at [318, 268] on div "22:37 + Add competency keyboard_arrow_right" at bounding box center [347, 273] width 170 height 10
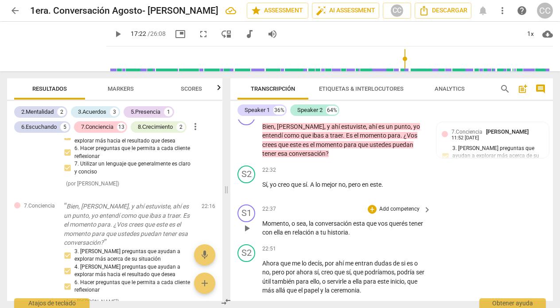
scroll to position [3625, 0]
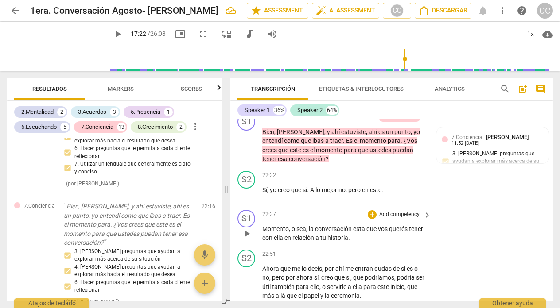
click at [244, 229] on span "play_arrow" at bounding box center [246, 234] width 11 height 11
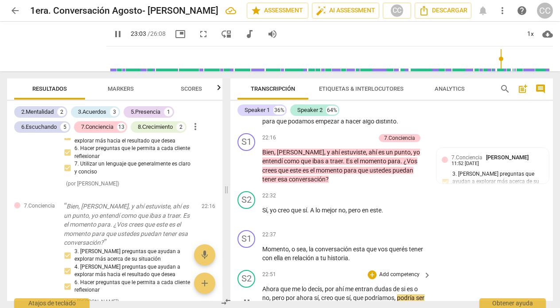
scroll to position [3601, 0]
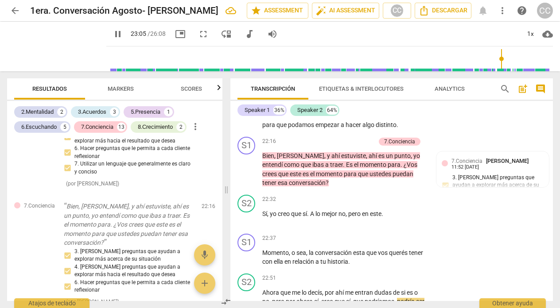
click at [118, 32] on span "pause" at bounding box center [117, 34] width 11 height 11
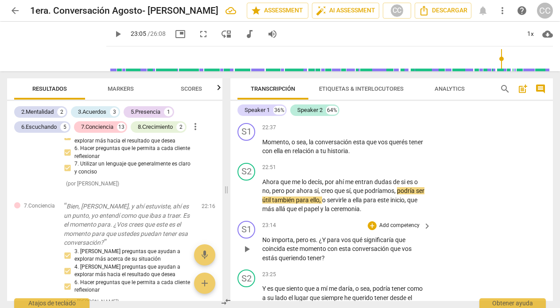
scroll to position [3712, 0]
click at [248, 244] on span "play_arrow" at bounding box center [246, 249] width 11 height 11
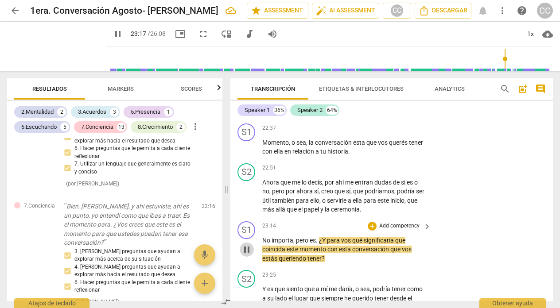
click at [251, 244] on span "pause" at bounding box center [246, 249] width 11 height 11
click at [251, 244] on span "play_arrow" at bounding box center [246, 249] width 11 height 11
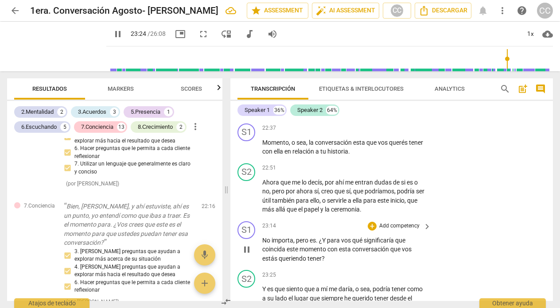
click at [245, 244] on span "pause" at bounding box center [246, 249] width 11 height 11
type input "1405"
click at [398, 222] on p "Add competency" at bounding box center [399, 226] width 42 height 8
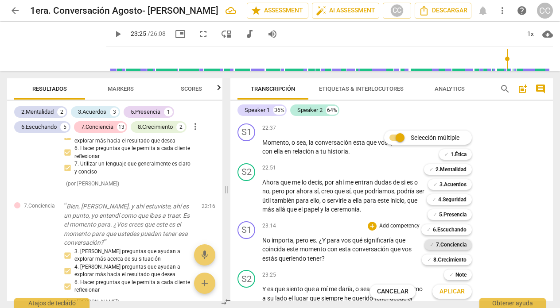
click at [451, 245] on b "7.Conciencia" at bounding box center [451, 245] width 31 height 11
click at [452, 291] on span "Aplicar" at bounding box center [451, 291] width 25 height 9
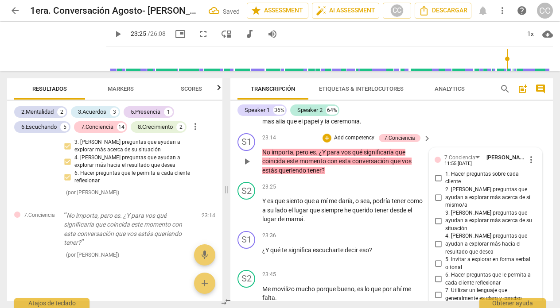
scroll to position [3814, 0]
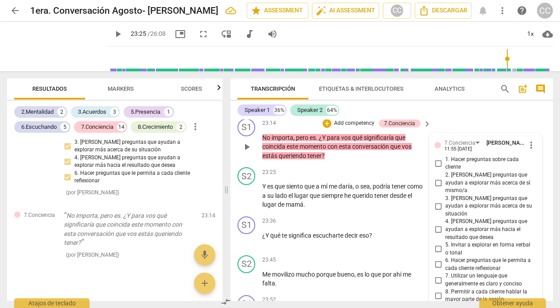
click at [436, 201] on input "3. [PERSON_NAME] preguntas que ayudan a explorar más acerca de su situación" at bounding box center [438, 206] width 14 height 11
checkbox input "true"
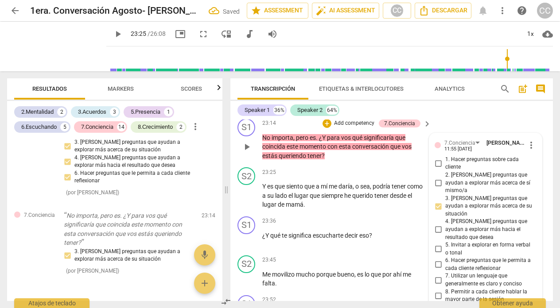
click at [436, 225] on input "4. [PERSON_NAME] preguntas que ayudan a explorar más hacia el resultado que des…" at bounding box center [438, 230] width 14 height 11
checkbox input "true"
click at [436, 260] on input "6. Hacer preguntas que le permita a cada cliente reflexionar" at bounding box center [438, 265] width 14 height 11
checkbox input "true"
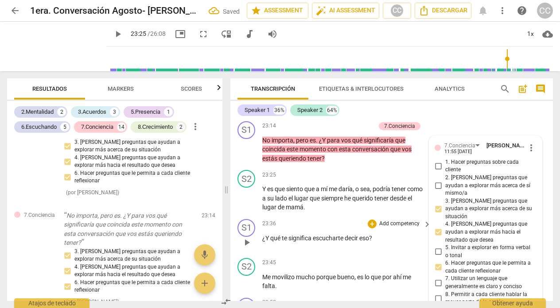
scroll to position [3811, 0]
click at [244, 194] on span "play_arrow" at bounding box center [246, 199] width 11 height 11
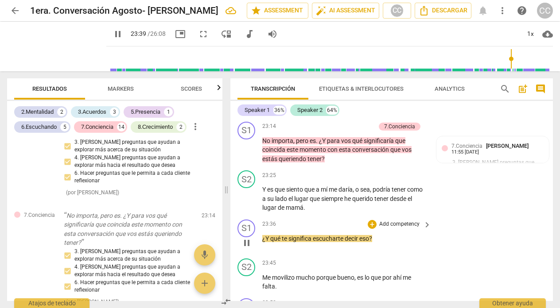
click at [248, 238] on span "pause" at bounding box center [246, 243] width 11 height 11
click at [399, 221] on p "Add competency" at bounding box center [399, 225] width 42 height 8
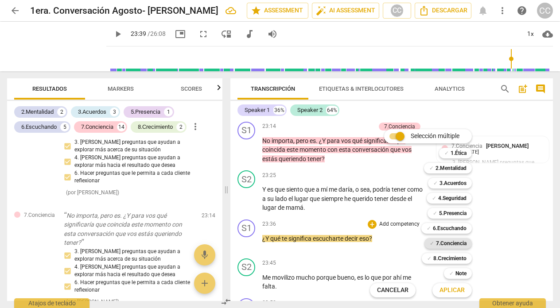
click at [446, 243] on b "7.Conciencia" at bounding box center [451, 243] width 31 height 11
click at [450, 288] on span "Aplicar" at bounding box center [451, 290] width 25 height 9
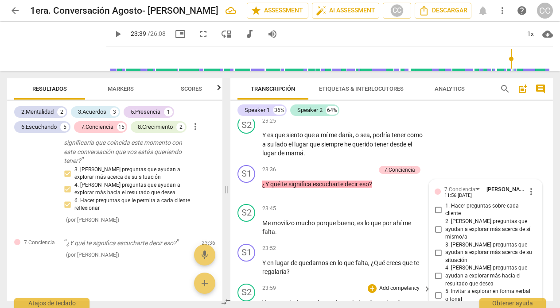
scroll to position [3863, 0]
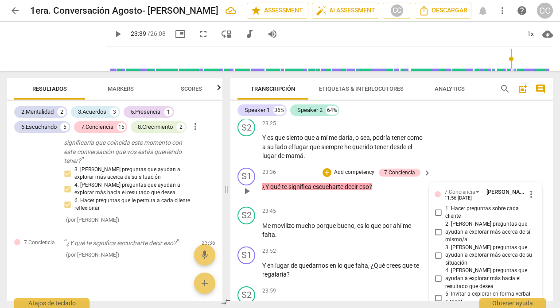
click at [248, 186] on span "play_arrow" at bounding box center [246, 191] width 11 height 11
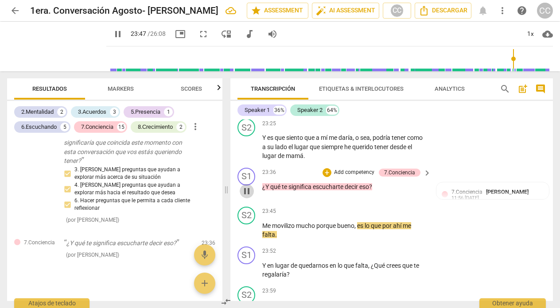
click at [248, 186] on span "pause" at bounding box center [246, 191] width 11 height 11
click at [248, 186] on span "play_arrow" at bounding box center [246, 191] width 11 height 11
click at [248, 186] on span "pause" at bounding box center [246, 191] width 11 height 11
type input "1420"
click at [456, 189] on span "7.Conciencia" at bounding box center [466, 192] width 31 height 6
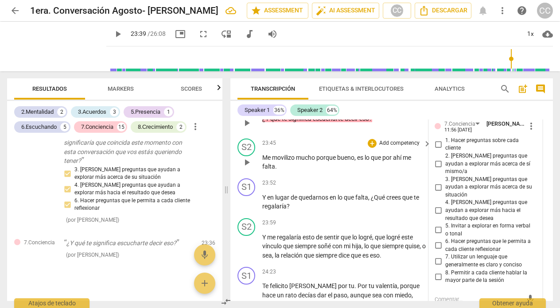
scroll to position [3932, 0]
click at [436, 158] on input "2. [PERSON_NAME] preguntas que ayudan a explorar más acerca de sí mismo/a" at bounding box center [438, 163] width 14 height 11
checkbox input "true"
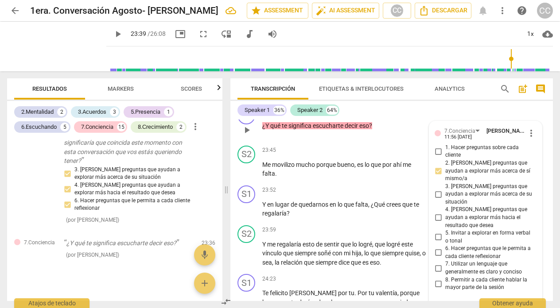
scroll to position [3924, 0]
click at [437, 248] on input "6. Hacer preguntas que le permita a cada cliente reflexionar" at bounding box center [438, 253] width 14 height 11
checkbox input "true"
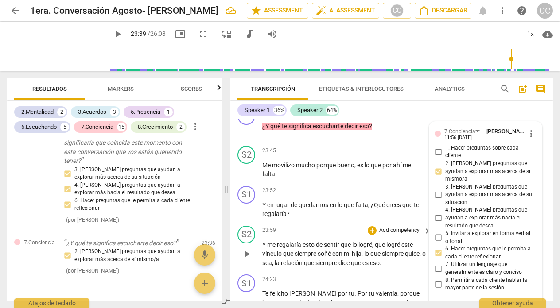
click at [329, 226] on div "23:59 + Add competency keyboard_arrow_right" at bounding box center [347, 231] width 170 height 10
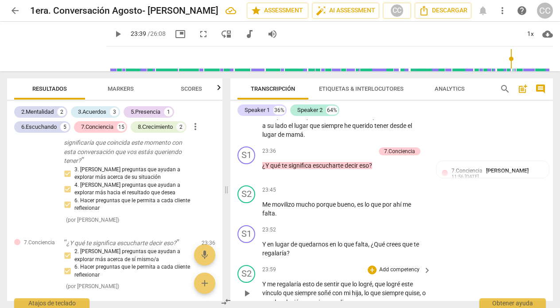
scroll to position [3895, 0]
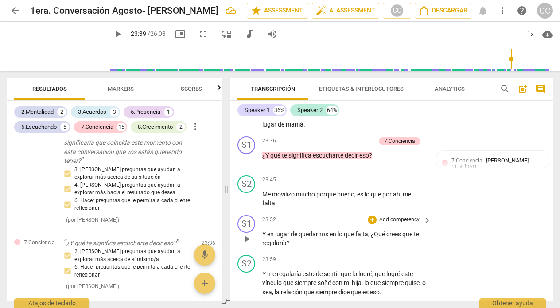
click at [395, 216] on p "Add competency" at bounding box center [399, 220] width 42 height 8
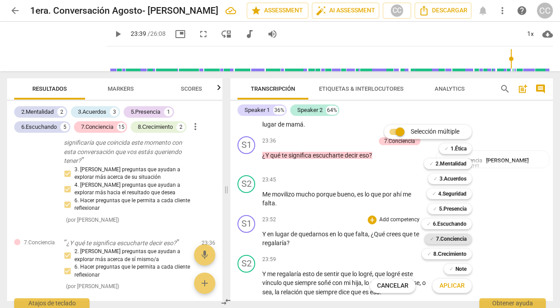
click at [457, 237] on b "7.Conciencia" at bounding box center [451, 239] width 31 height 11
click at [450, 282] on span "Aplicar" at bounding box center [451, 286] width 25 height 9
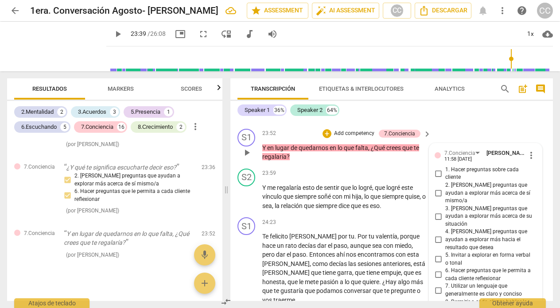
scroll to position [3980, 0]
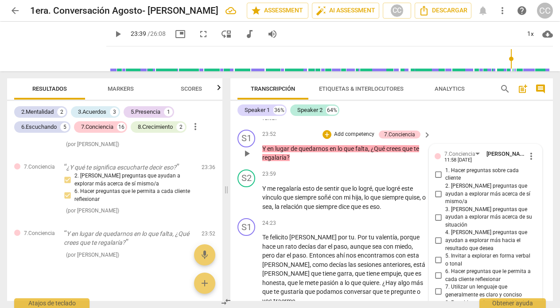
click at [249, 148] on span "play_arrow" at bounding box center [246, 153] width 11 height 11
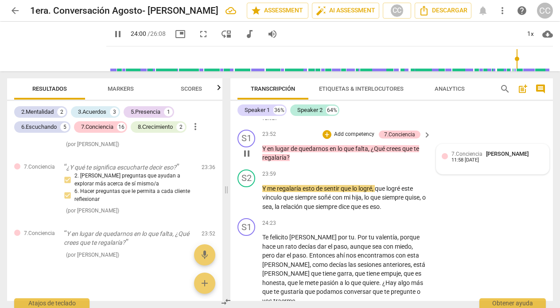
click at [459, 151] on span "7.Conciencia" at bounding box center [466, 154] width 31 height 6
type input "1440"
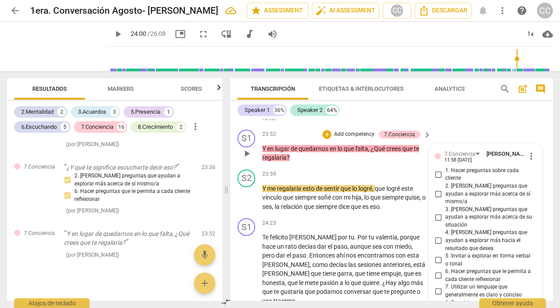
scroll to position [3985, 0]
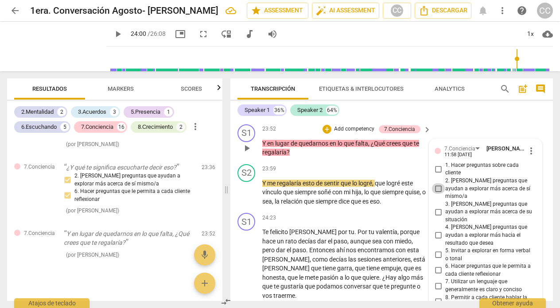
click at [437, 183] on input "2. [PERSON_NAME] preguntas que ayudan a explorar más acerca de sí mismo/a" at bounding box center [438, 188] width 14 height 11
checkbox input "true"
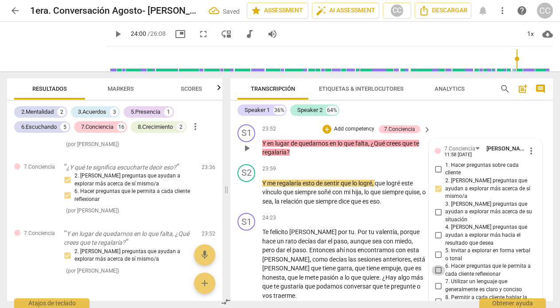
click at [436, 265] on input "6. Hacer preguntas que le permita a cada cliente reflexionar" at bounding box center [438, 270] width 14 height 11
checkbox input "true"
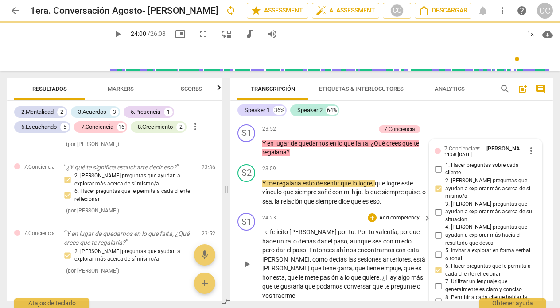
click at [297, 213] on div "24:23 + Add competency keyboard_arrow_right" at bounding box center [347, 218] width 170 height 10
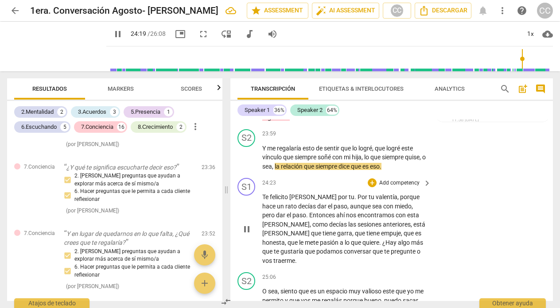
scroll to position [4021, 0]
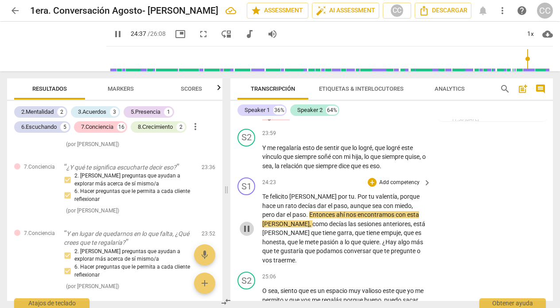
click at [246, 224] on span "pause" at bounding box center [246, 229] width 11 height 11
click at [246, 224] on span "play_arrow" at bounding box center [246, 229] width 11 height 11
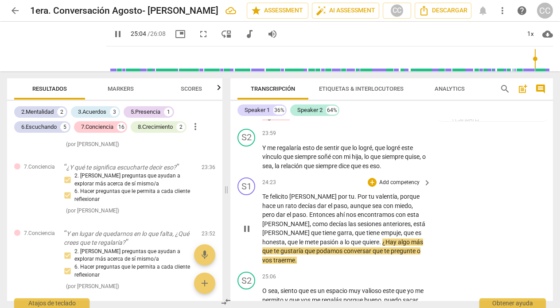
click at [248, 224] on span "pause" at bounding box center [246, 229] width 11 height 11
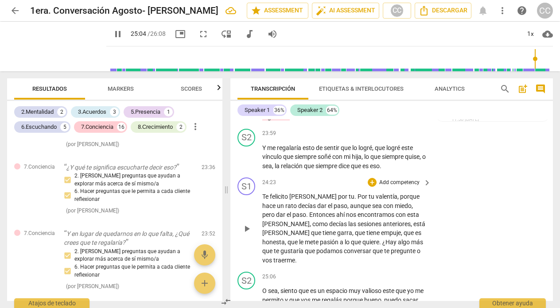
type input "1505"
click at [396, 179] on p "Add competency" at bounding box center [399, 183] width 42 height 8
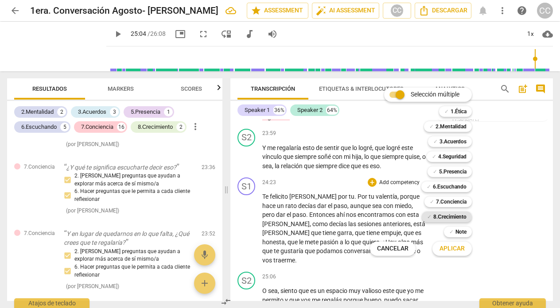
click at [435, 216] on b "8.Сrecimiento" at bounding box center [449, 217] width 33 height 11
click at [445, 246] on span "Aplicar" at bounding box center [451, 248] width 25 height 9
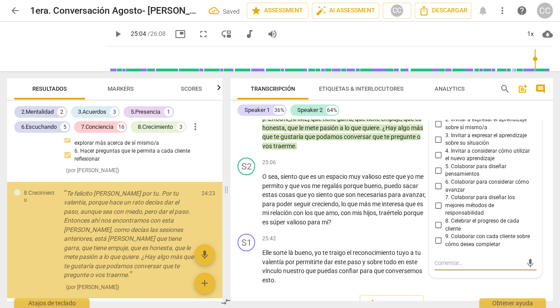
scroll to position [2780, 0]
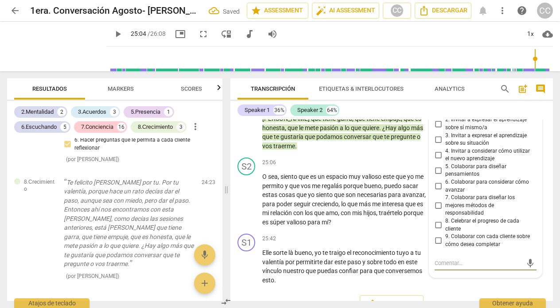
click at [437, 220] on input "8. Celebrar el progreso de cada cliente" at bounding box center [438, 225] width 14 height 11
checkbox input "true"
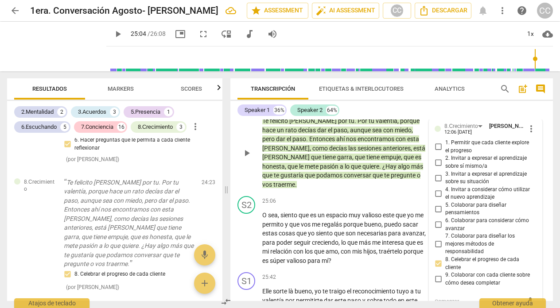
scroll to position [4098, 0]
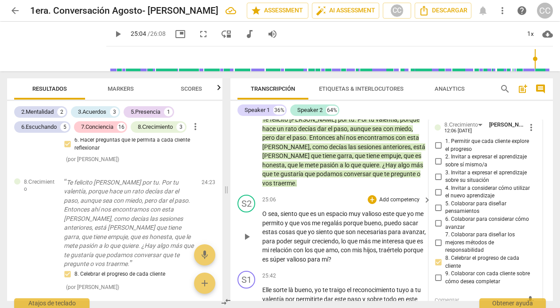
click at [313, 195] on div "25:06 + Add competency keyboard_arrow_right" at bounding box center [347, 200] width 170 height 10
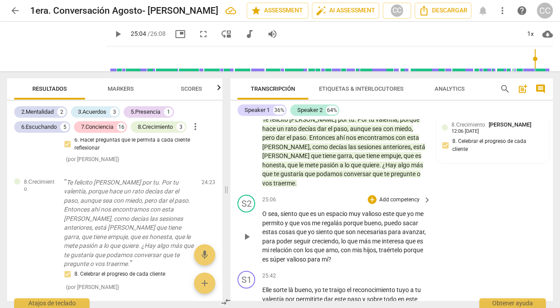
click at [246, 232] on span "play_arrow" at bounding box center [246, 237] width 11 height 11
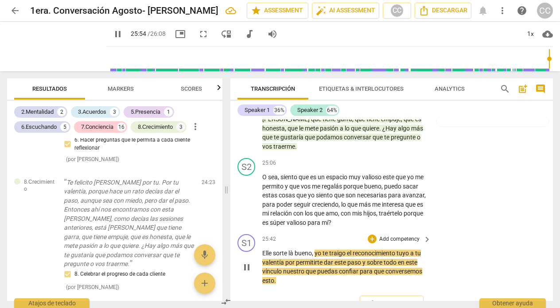
scroll to position [4135, 0]
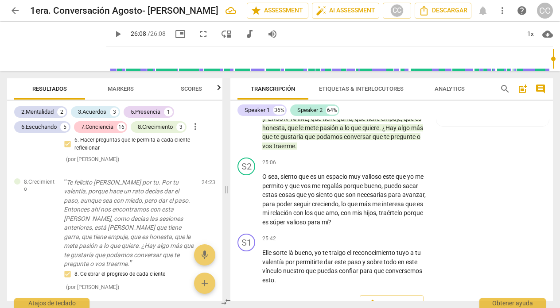
type input "1568"
click at [398, 235] on p "Add competency" at bounding box center [399, 239] width 42 height 8
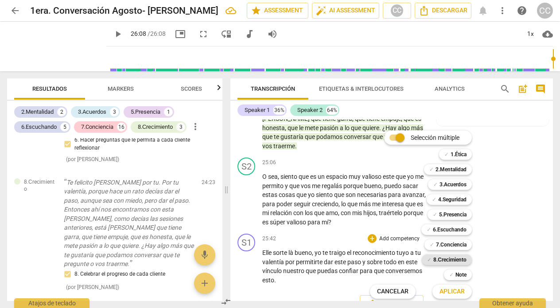
click at [454, 258] on b "8.Сrecimiento" at bounding box center [449, 260] width 33 height 11
click at [453, 290] on span "Aplicar" at bounding box center [451, 291] width 25 height 9
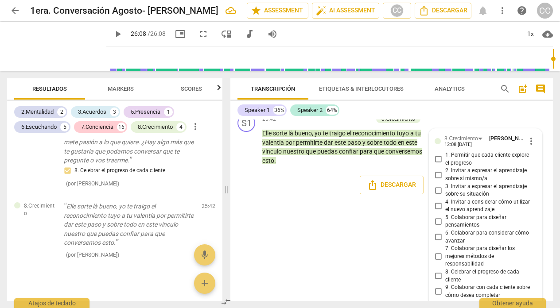
scroll to position [4263, 0]
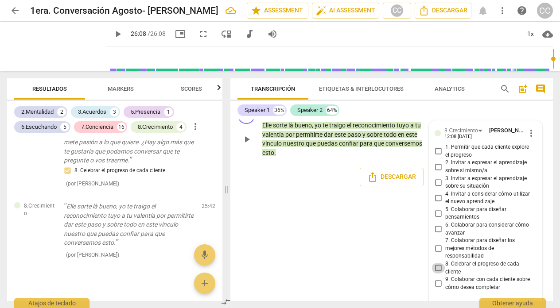
click at [435, 263] on input "8. Celebrar el progreso de cada cliente" at bounding box center [438, 268] width 14 height 11
checkbox input "true"
click at [326, 195] on div "S1 play_arrow pause 00:02 + Add competency 3.Acuerdos 5.Presencia keyboard_arro…" at bounding box center [391, 211] width 322 height 182
